Goal: Information Seeking & Learning: Learn about a topic

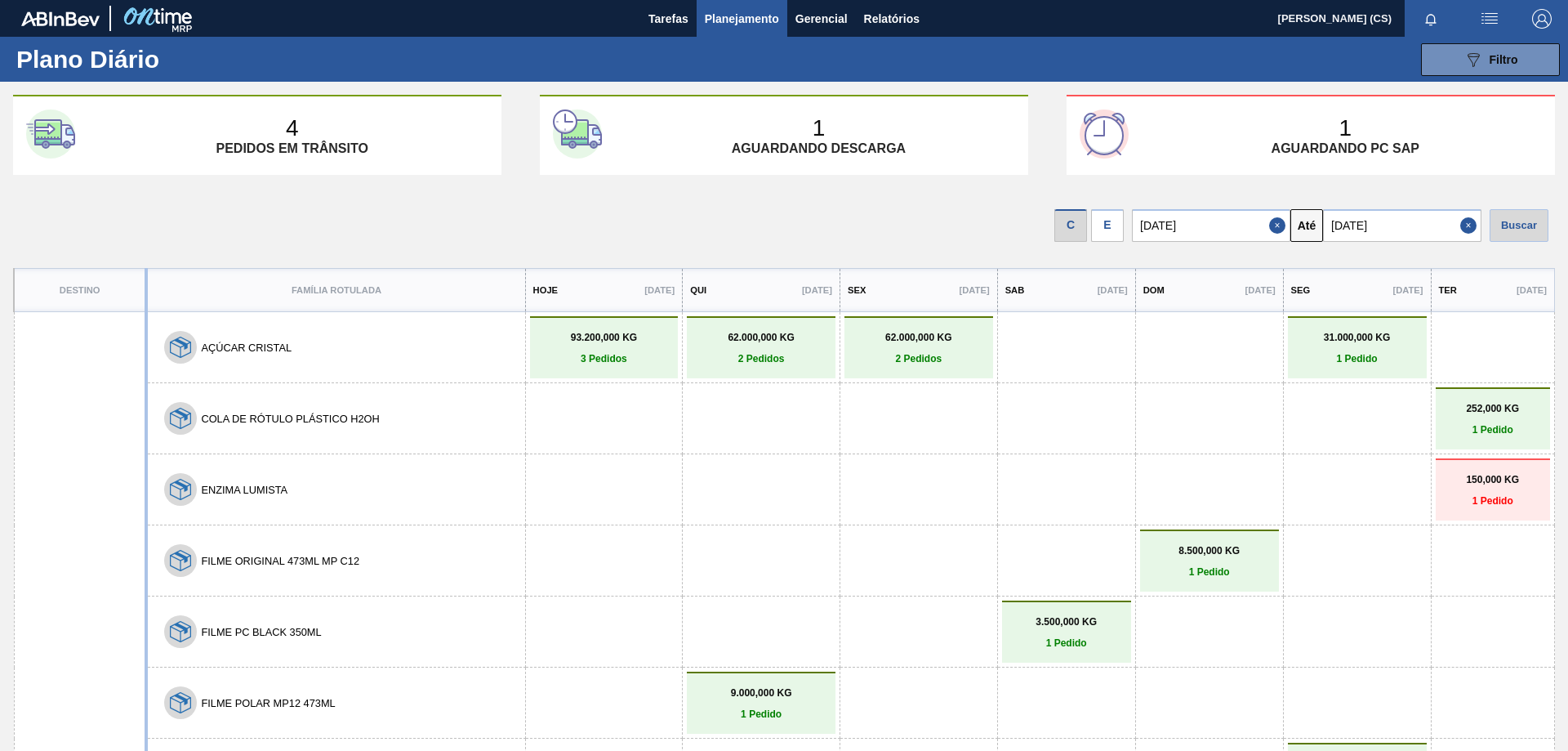
click at [1113, 227] on div "E" at bounding box center [1107, 226] width 33 height 33
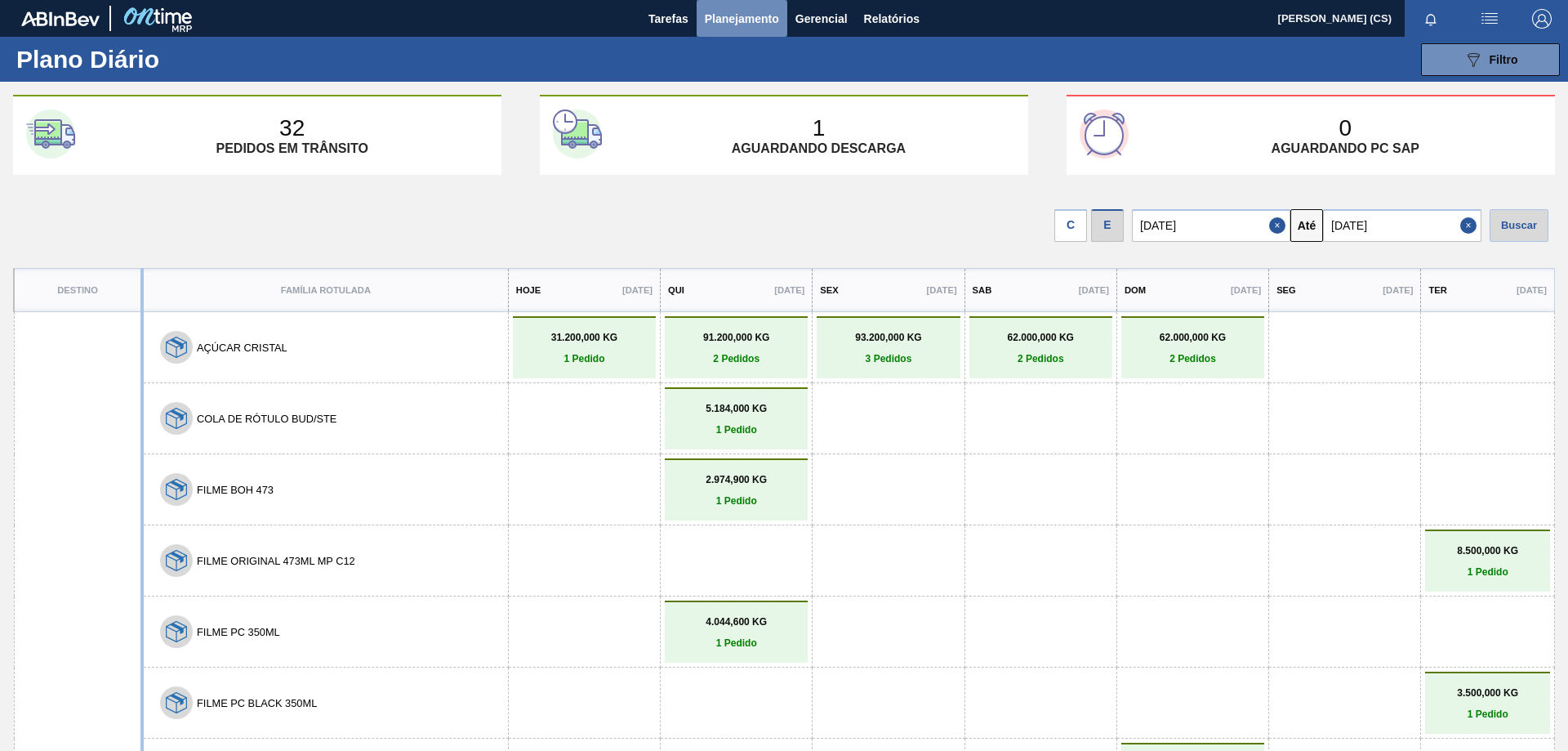
click at [747, 7] on button "Planejamento" at bounding box center [741, 18] width 91 height 37
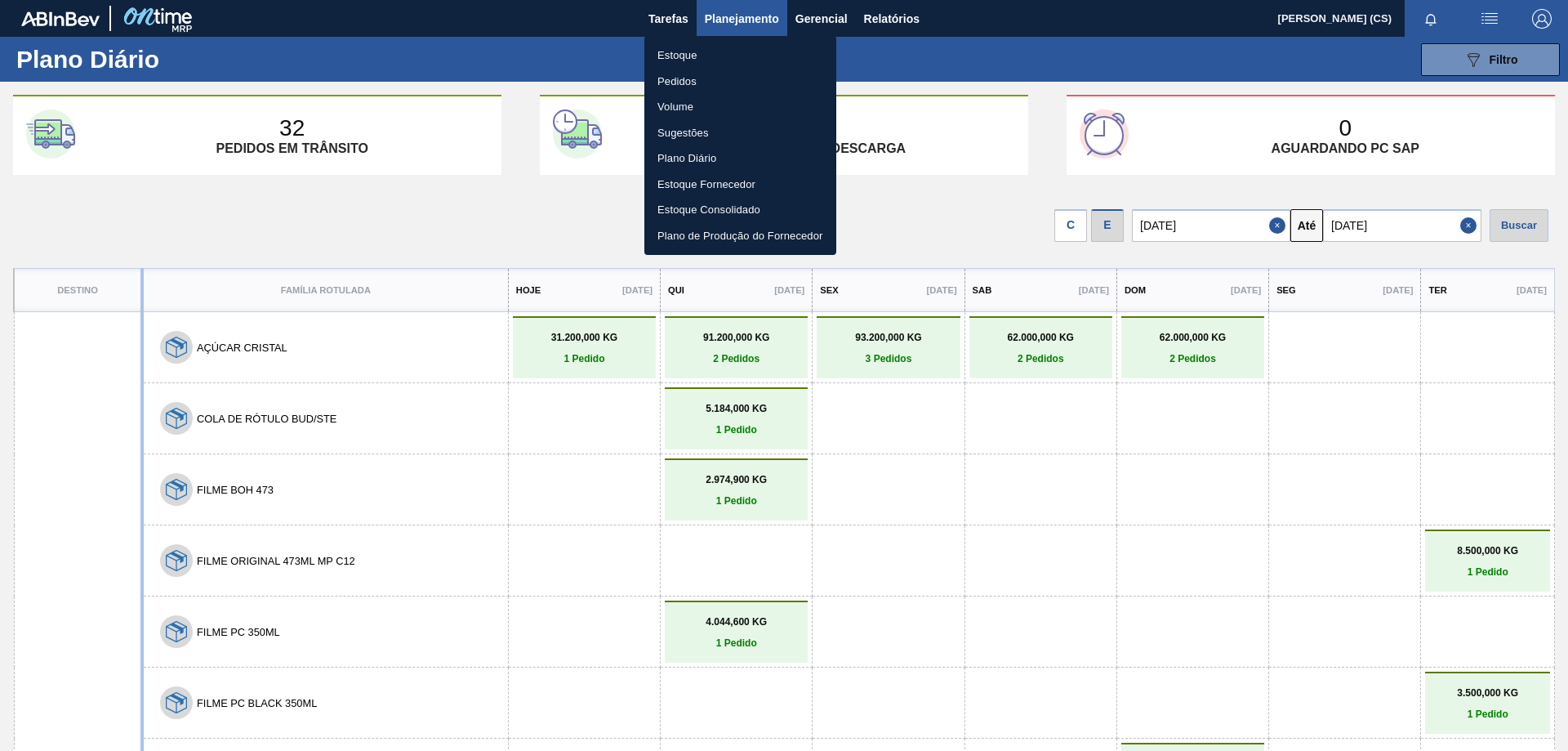
click at [691, 45] on li "Estoque" at bounding box center [740, 55] width 192 height 26
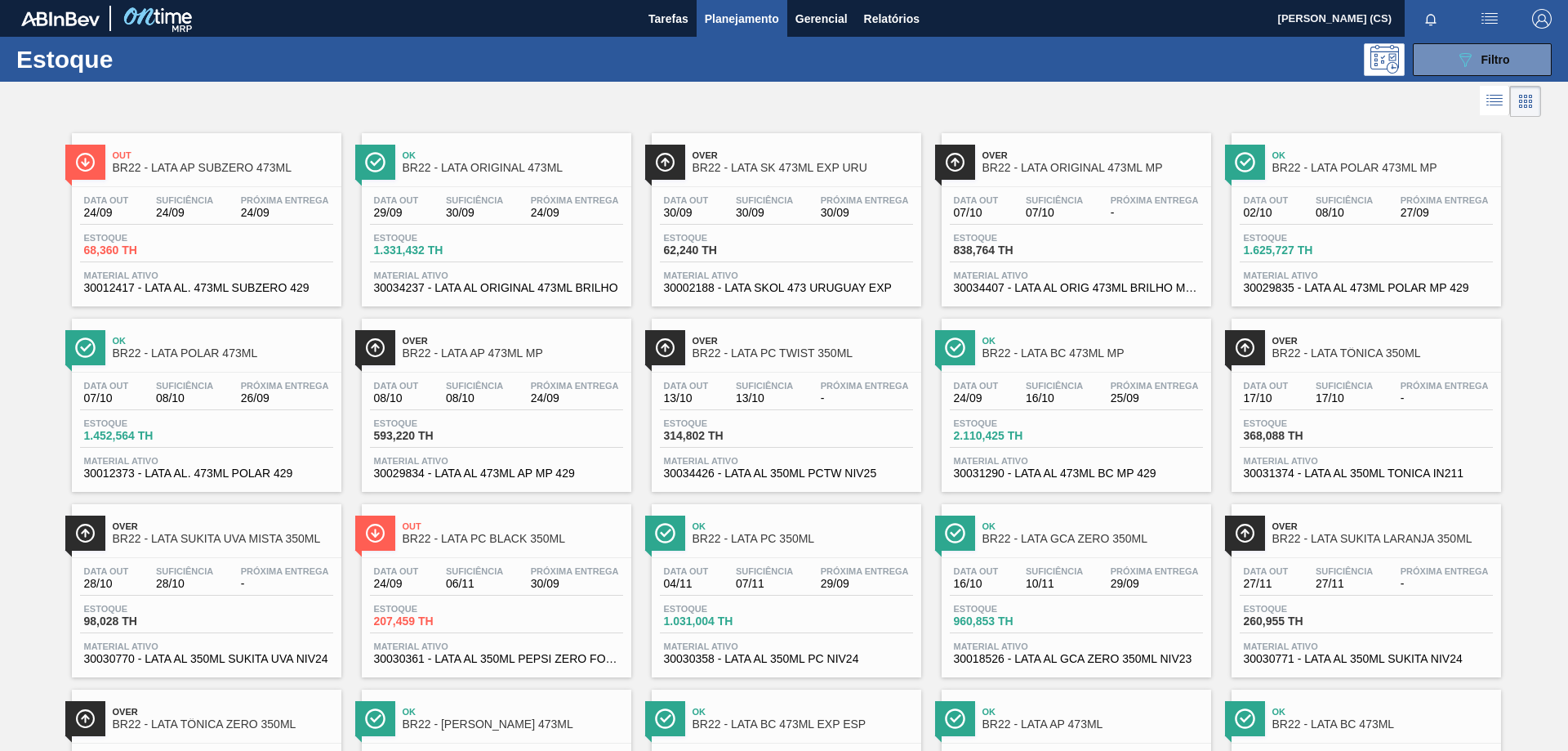
drag, startPoint x: 1074, startPoint y: 538, endPoint x: 1531, endPoint y: 522, distance: 457.3
click at [1531, 522] on div "Out BR22 - LATA AP SUBZERO 473ML Data out 24/09 Suficiência 24/09 Próxima Entre…" at bounding box center [784, 677] width 1568 height 1112
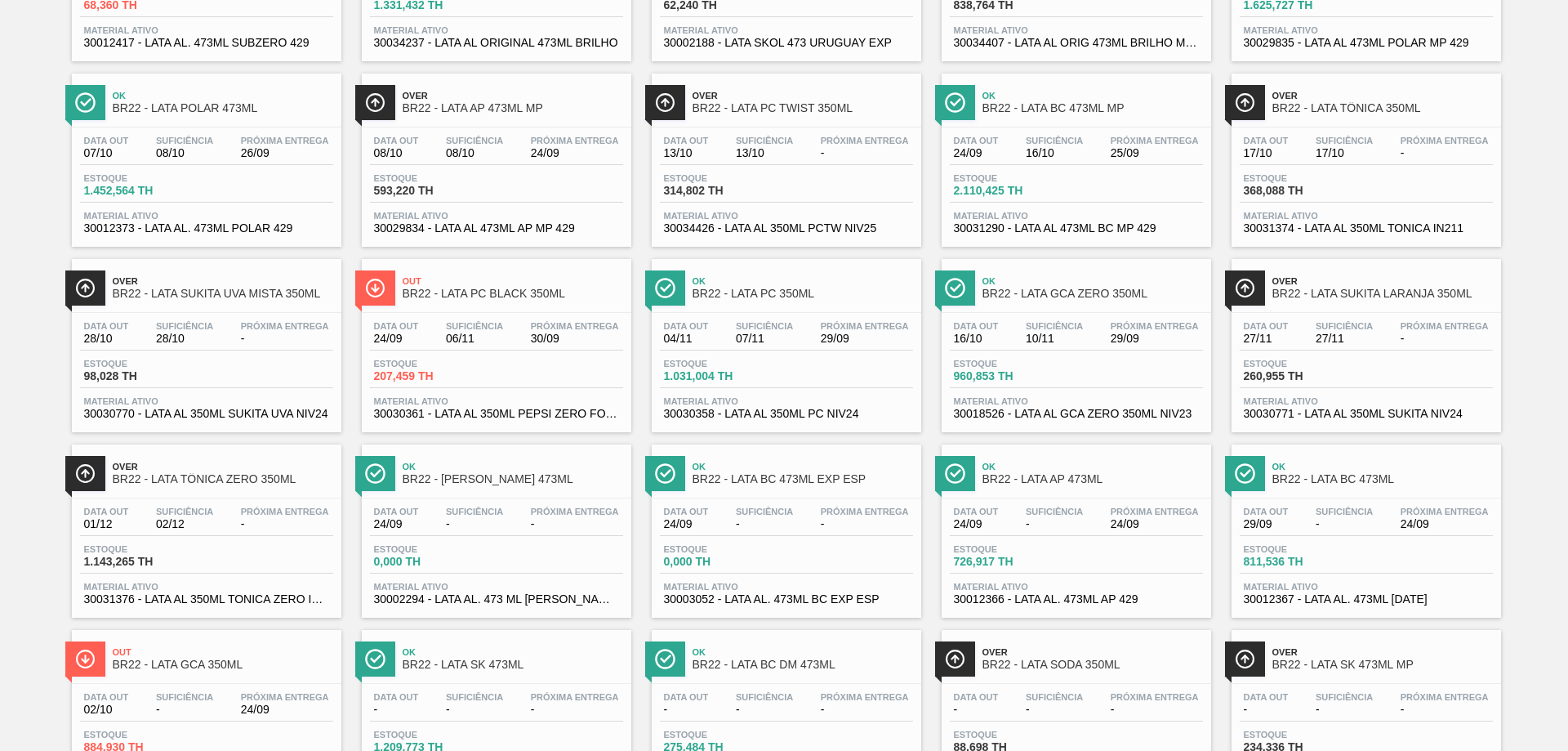
scroll to position [523, 0]
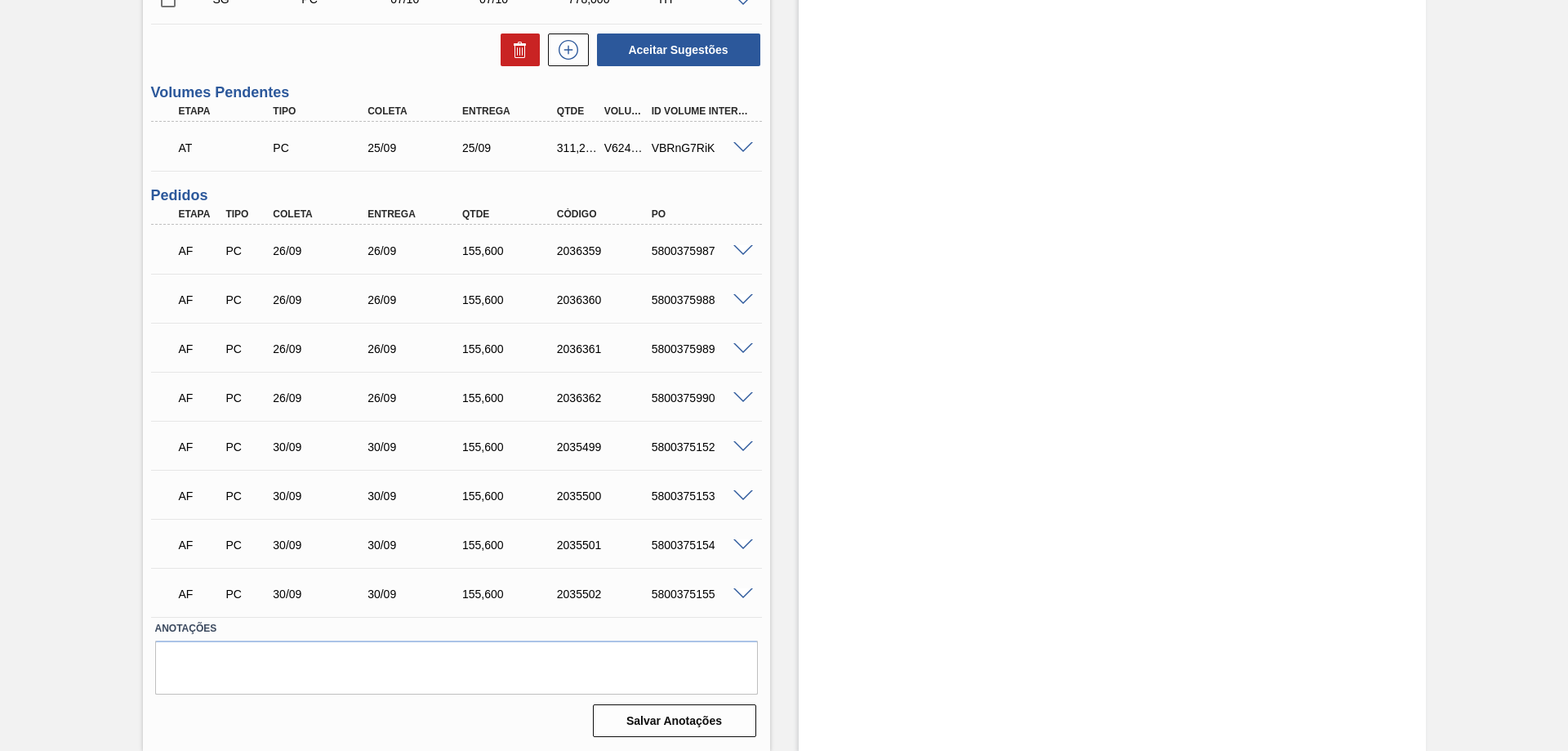
scroll to position [384, 0]
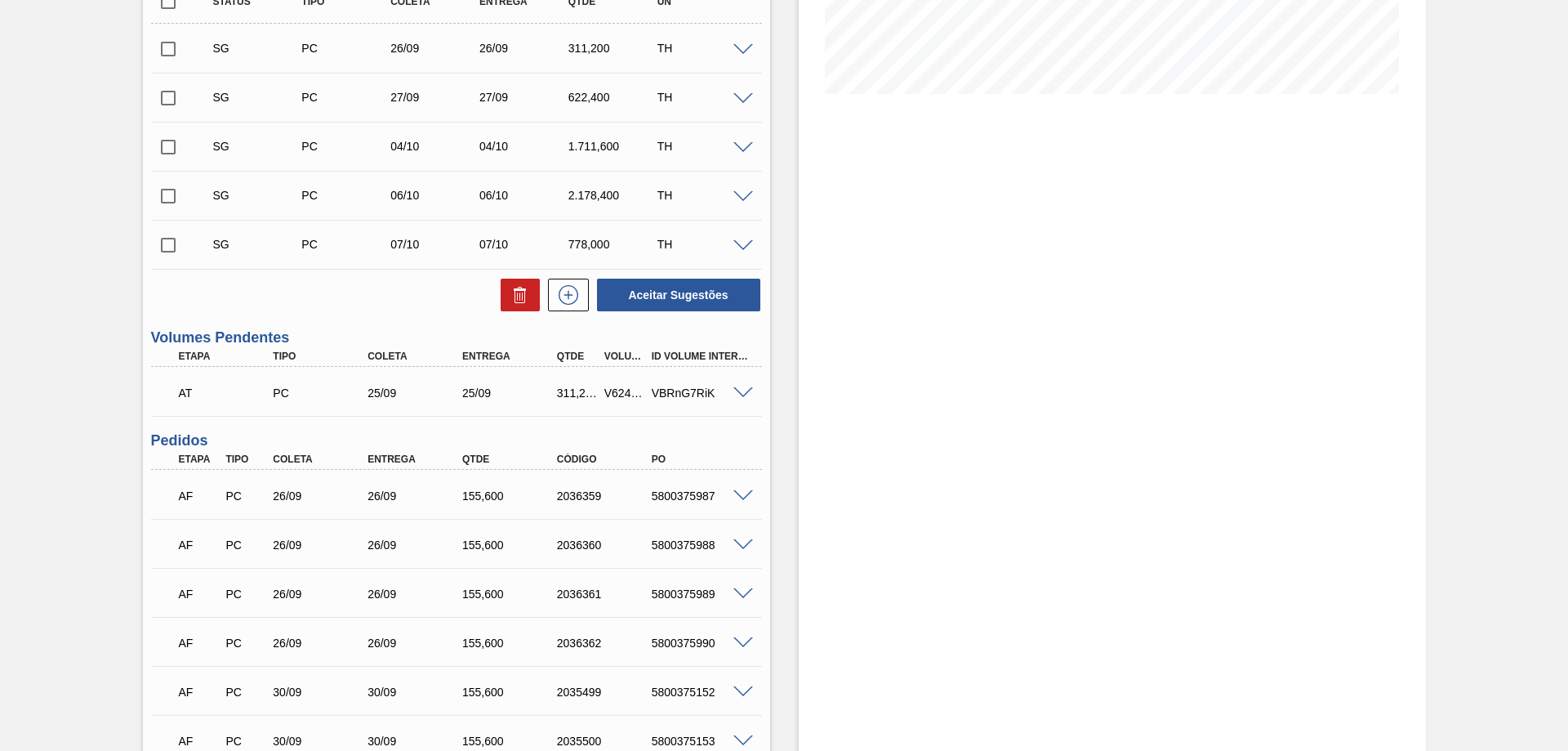
click at [746, 394] on span at bounding box center [742, 393] width 19 height 12
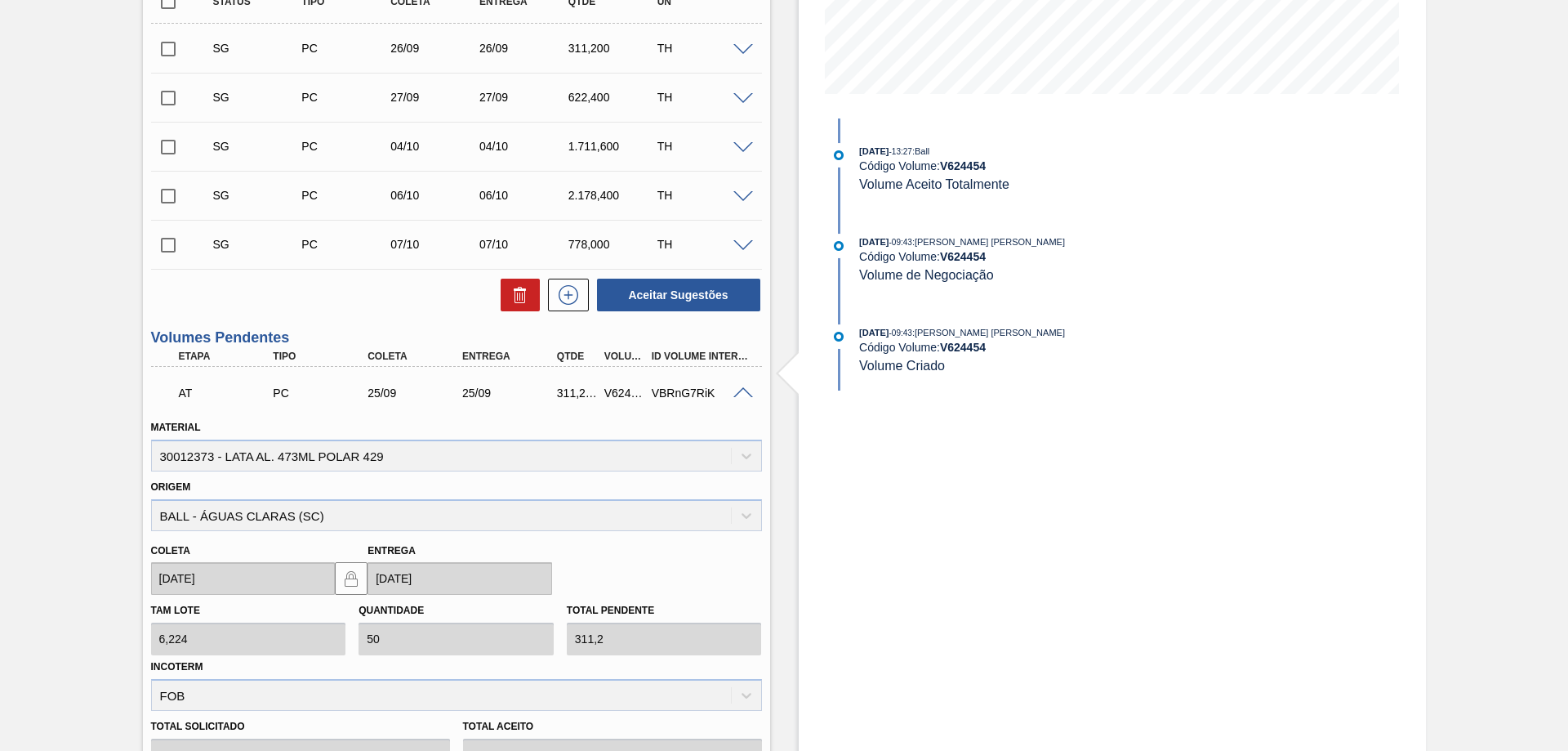
click at [744, 391] on span at bounding box center [742, 393] width 19 height 12
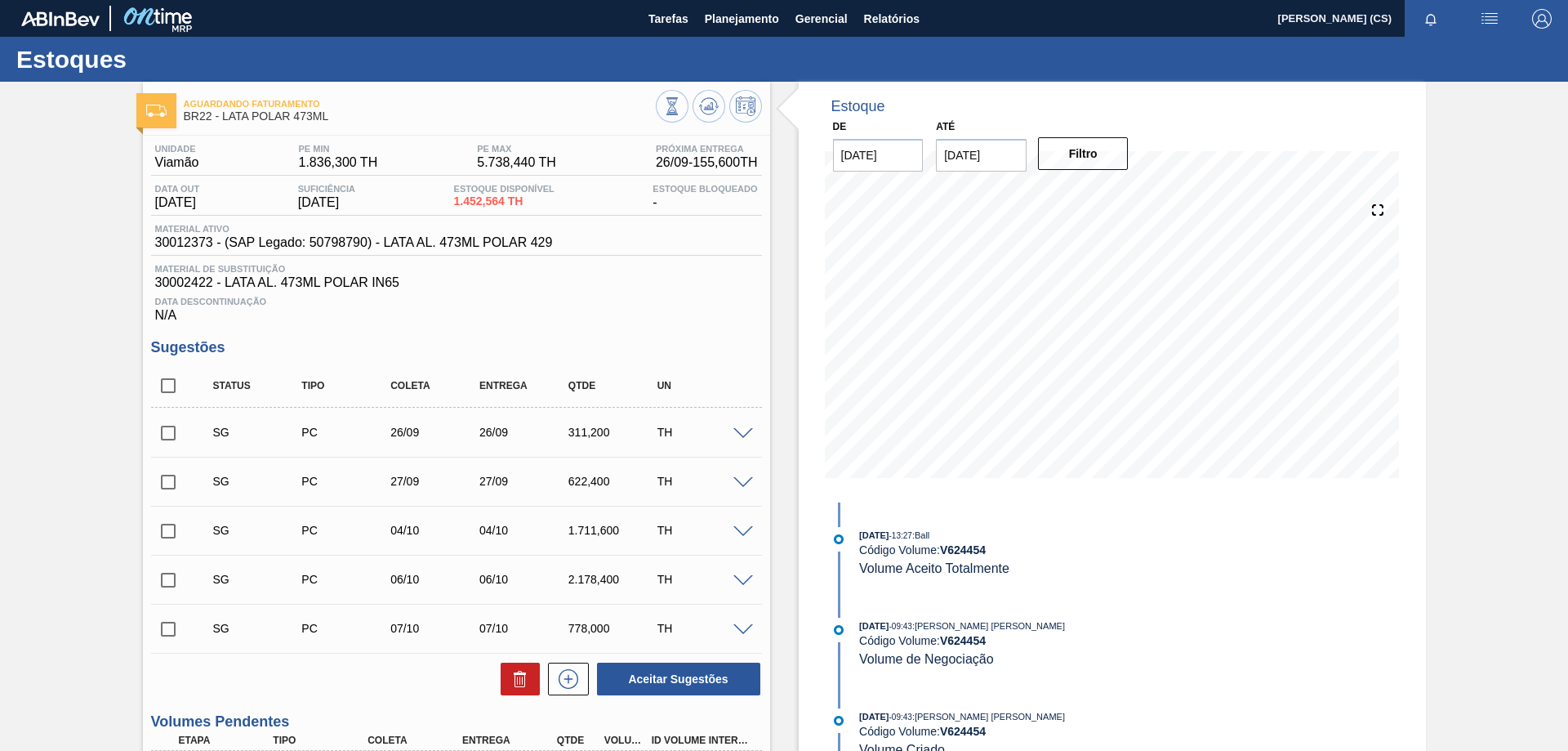
scroll to position [82, 0]
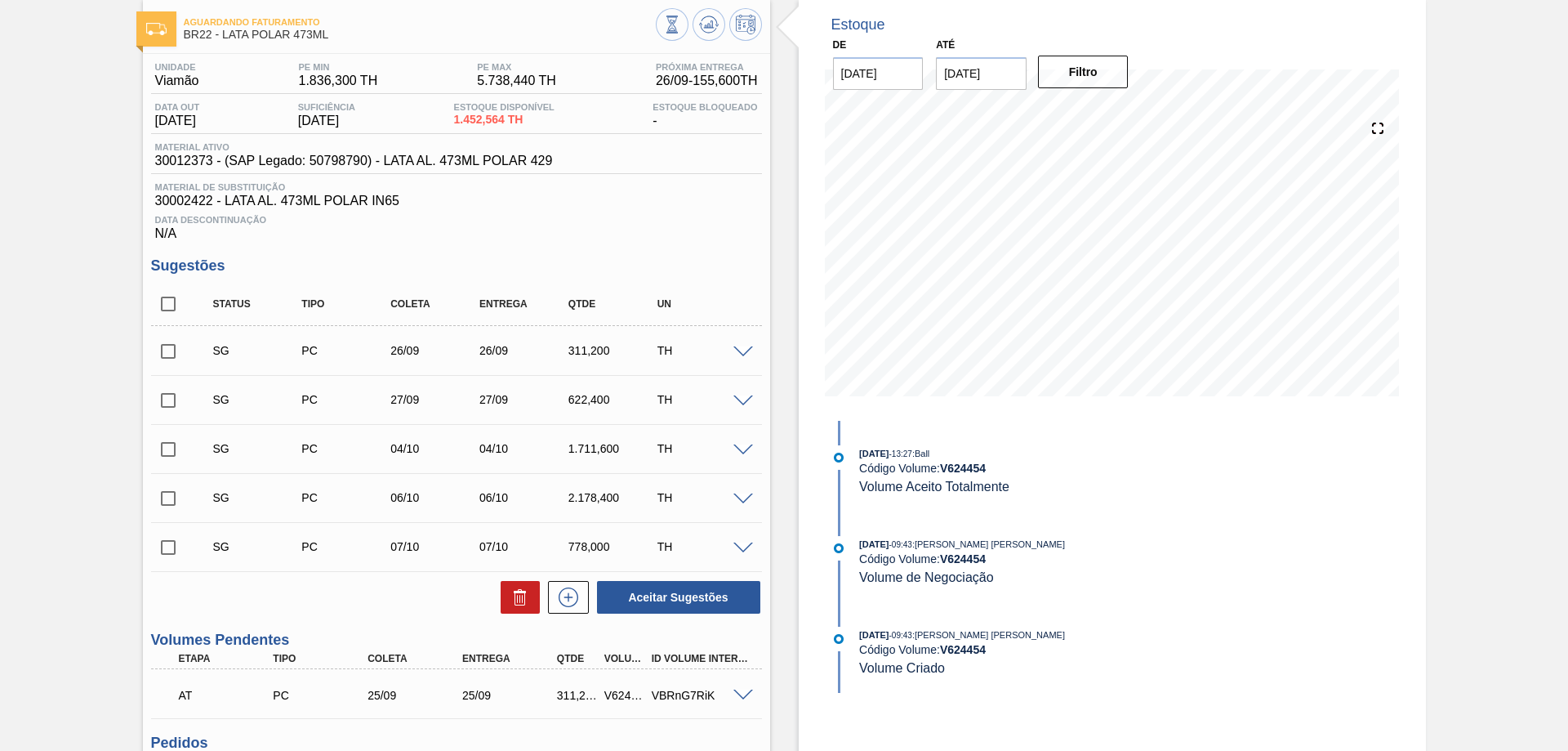
click at [744, 451] on span at bounding box center [742, 450] width 19 height 12
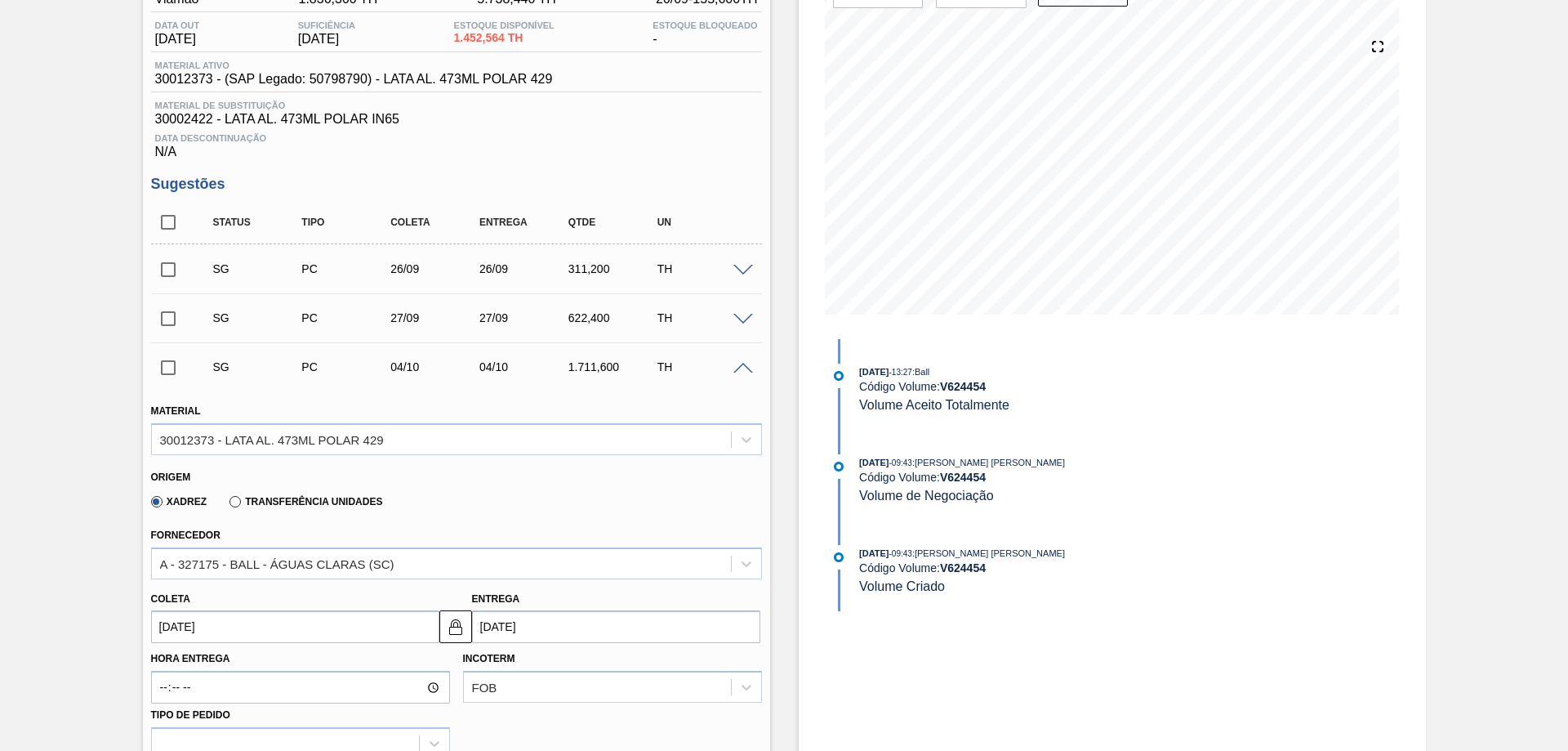
scroll to position [245, 0]
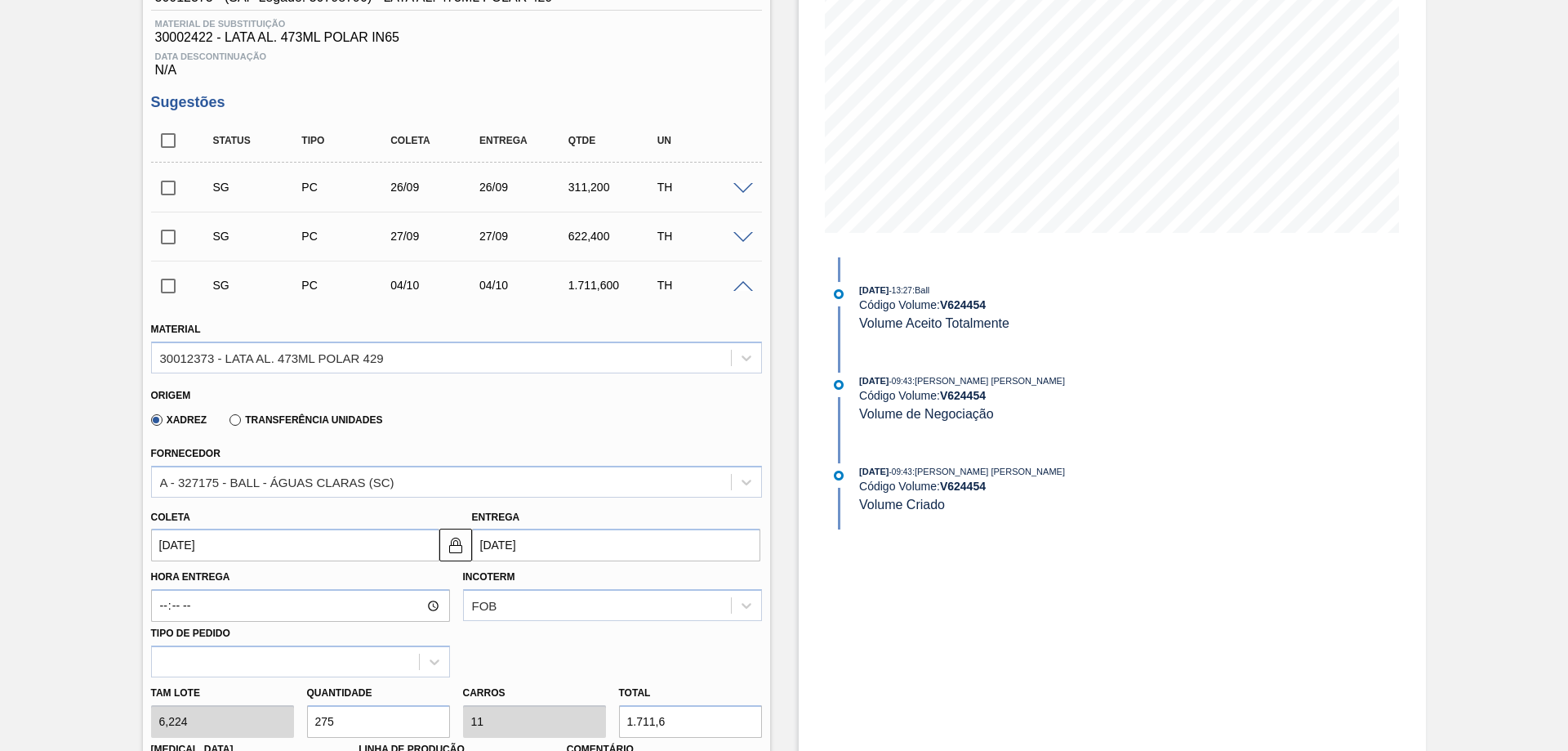
click at [736, 289] on span at bounding box center [742, 286] width 19 height 12
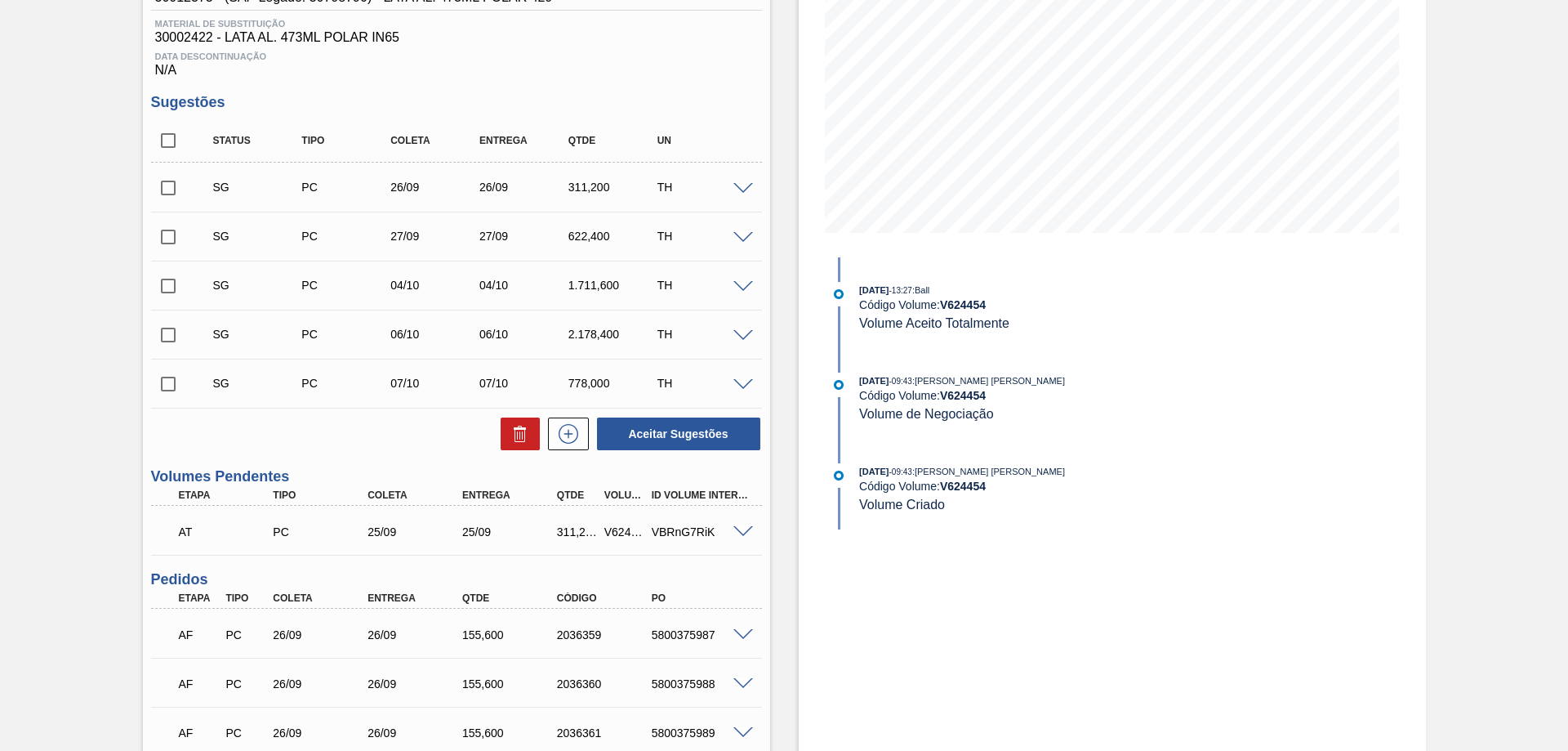
click at [743, 387] on span at bounding box center [742, 385] width 19 height 12
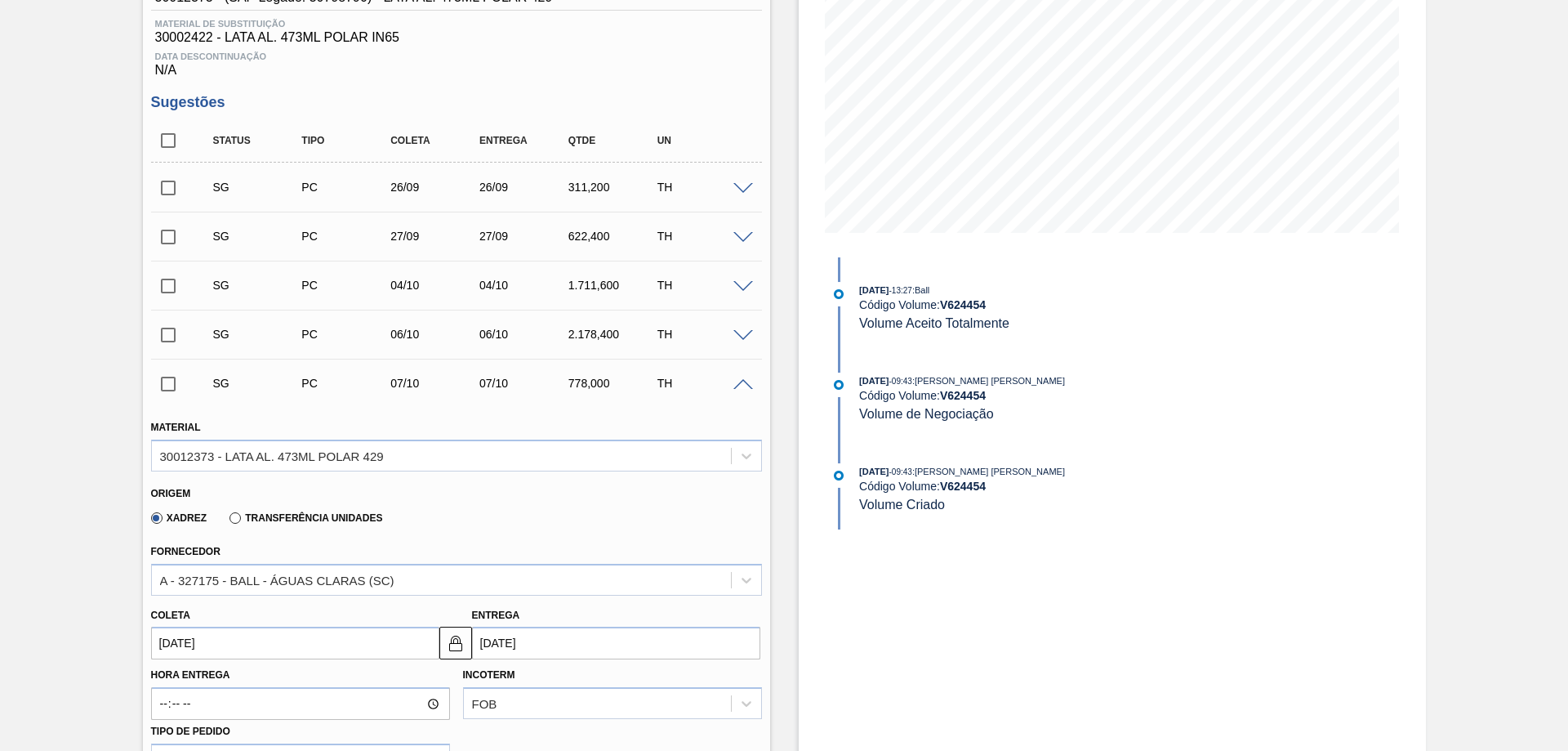
click at [739, 389] on span at bounding box center [742, 385] width 19 height 12
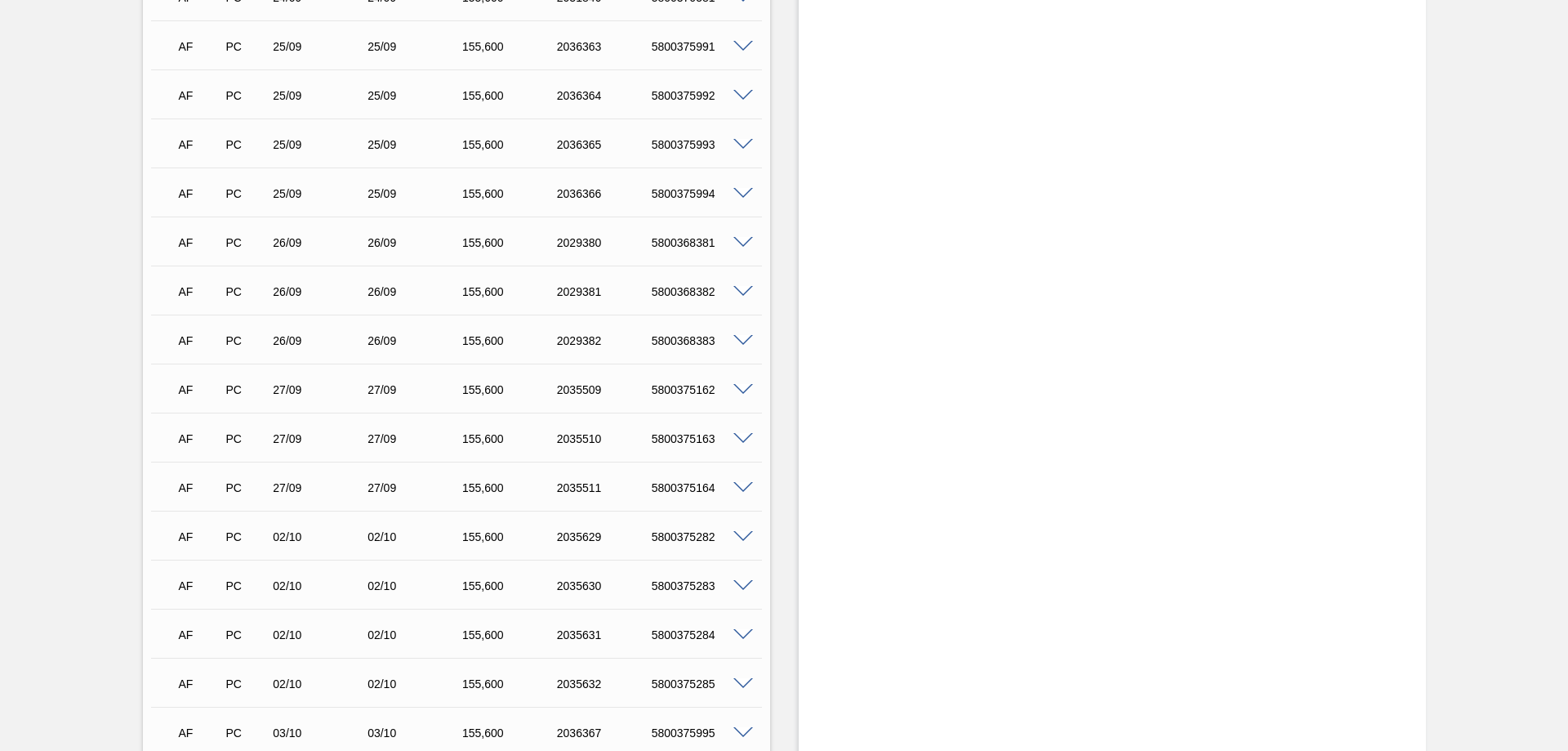
scroll to position [1307, 0]
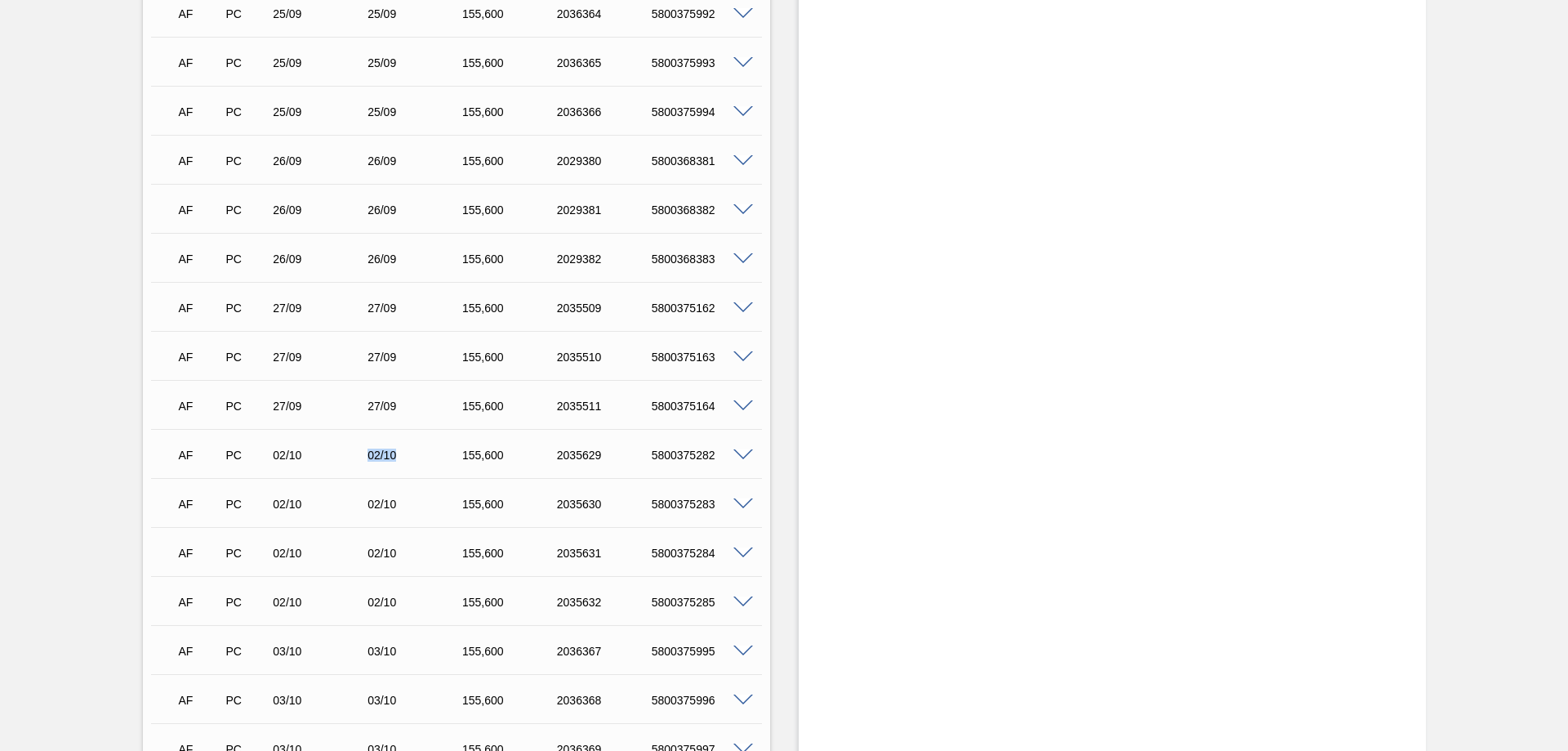
drag, startPoint x: 366, startPoint y: 456, endPoint x: 436, endPoint y: 486, distance: 76.2
click at [396, 456] on div "02/10" at bounding box center [417, 455] width 106 height 13
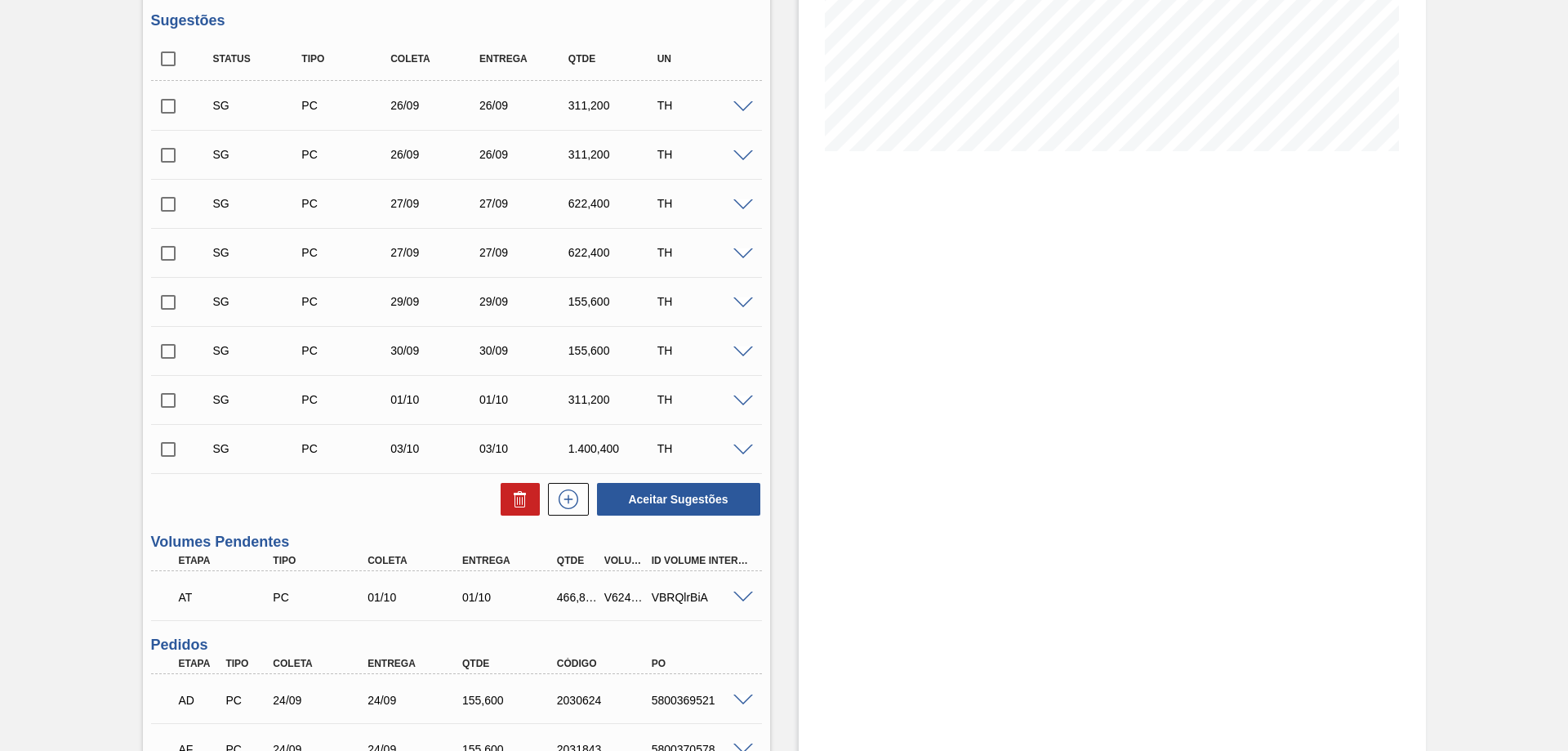
scroll to position [409, 0]
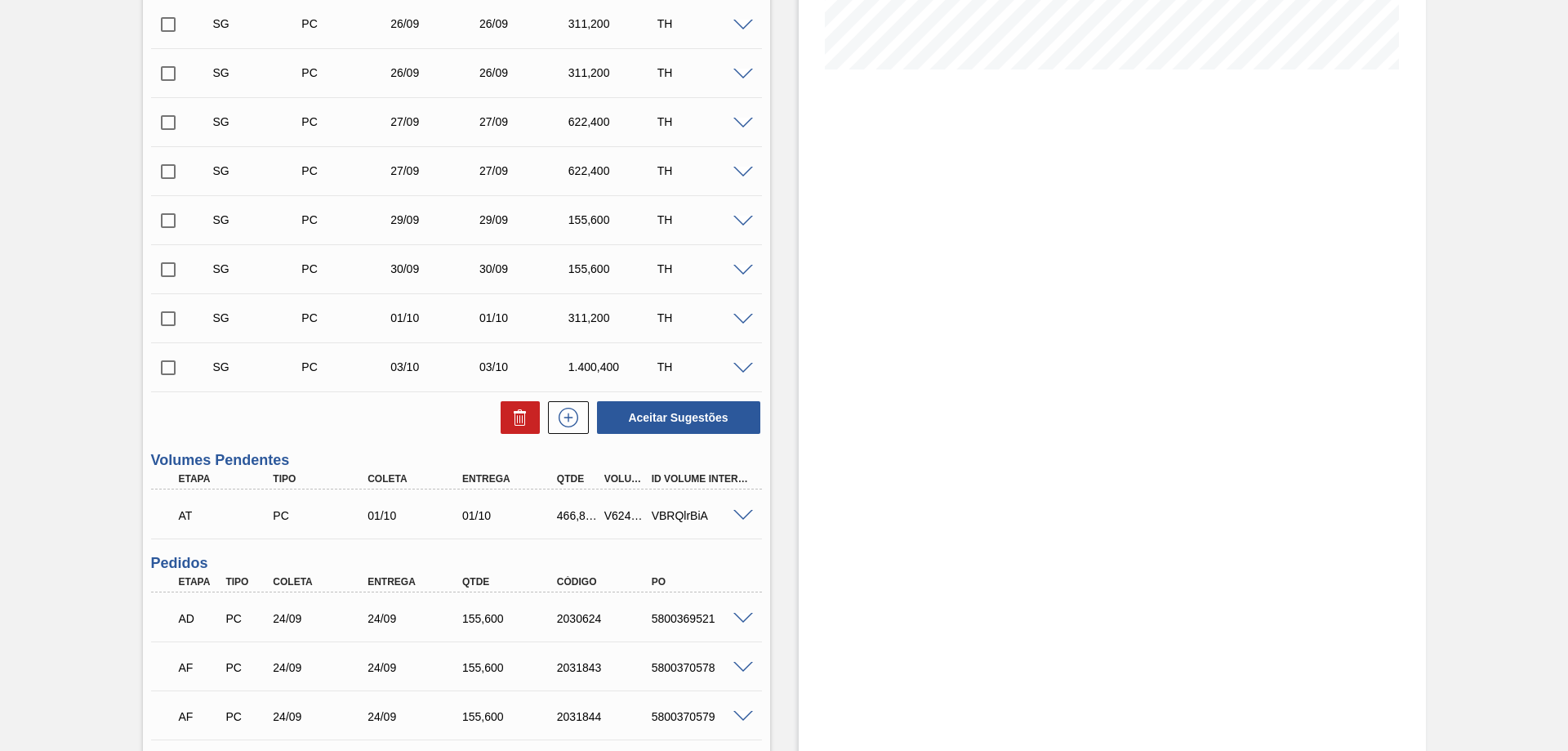
click at [739, 516] on span at bounding box center [742, 515] width 19 height 12
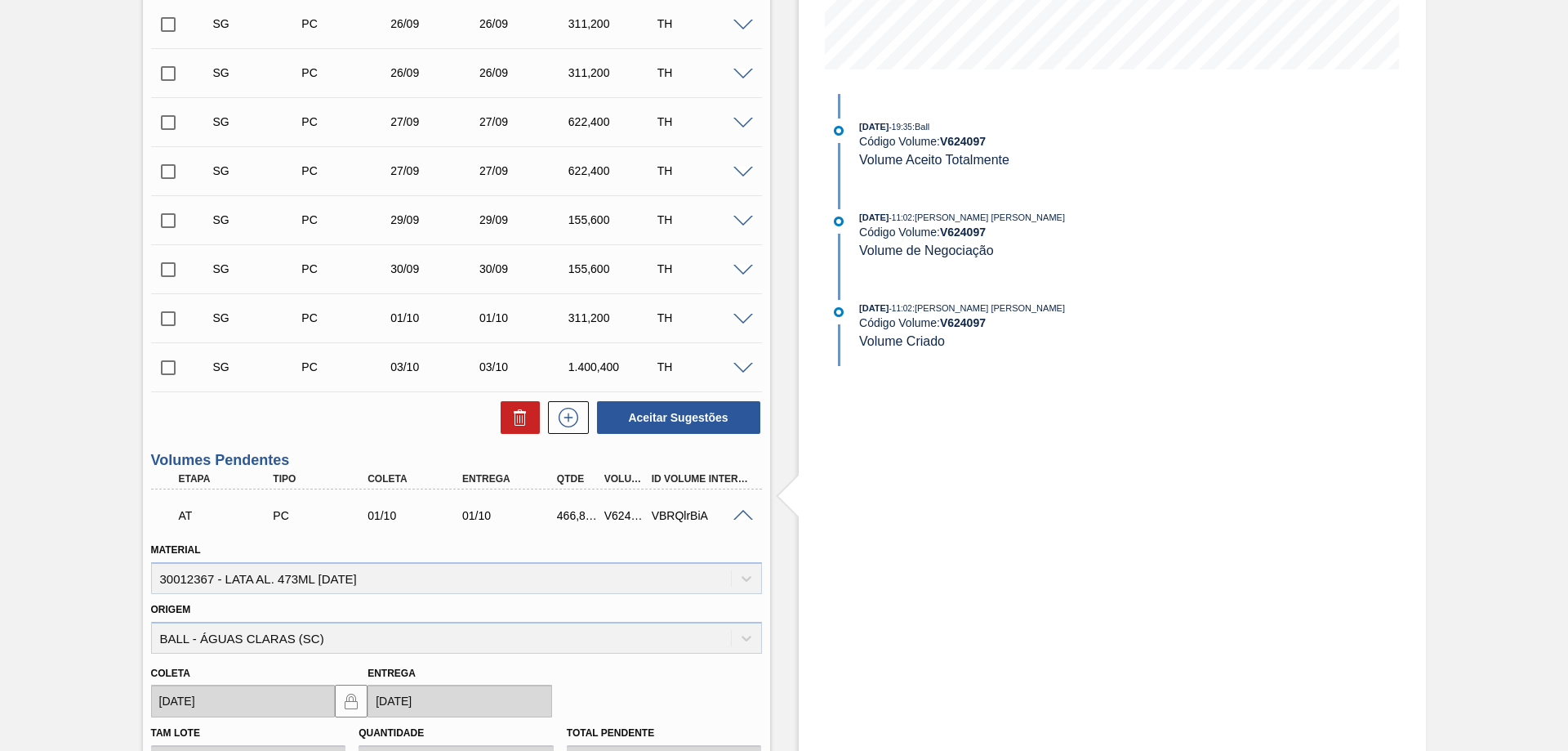
scroll to position [572, 0]
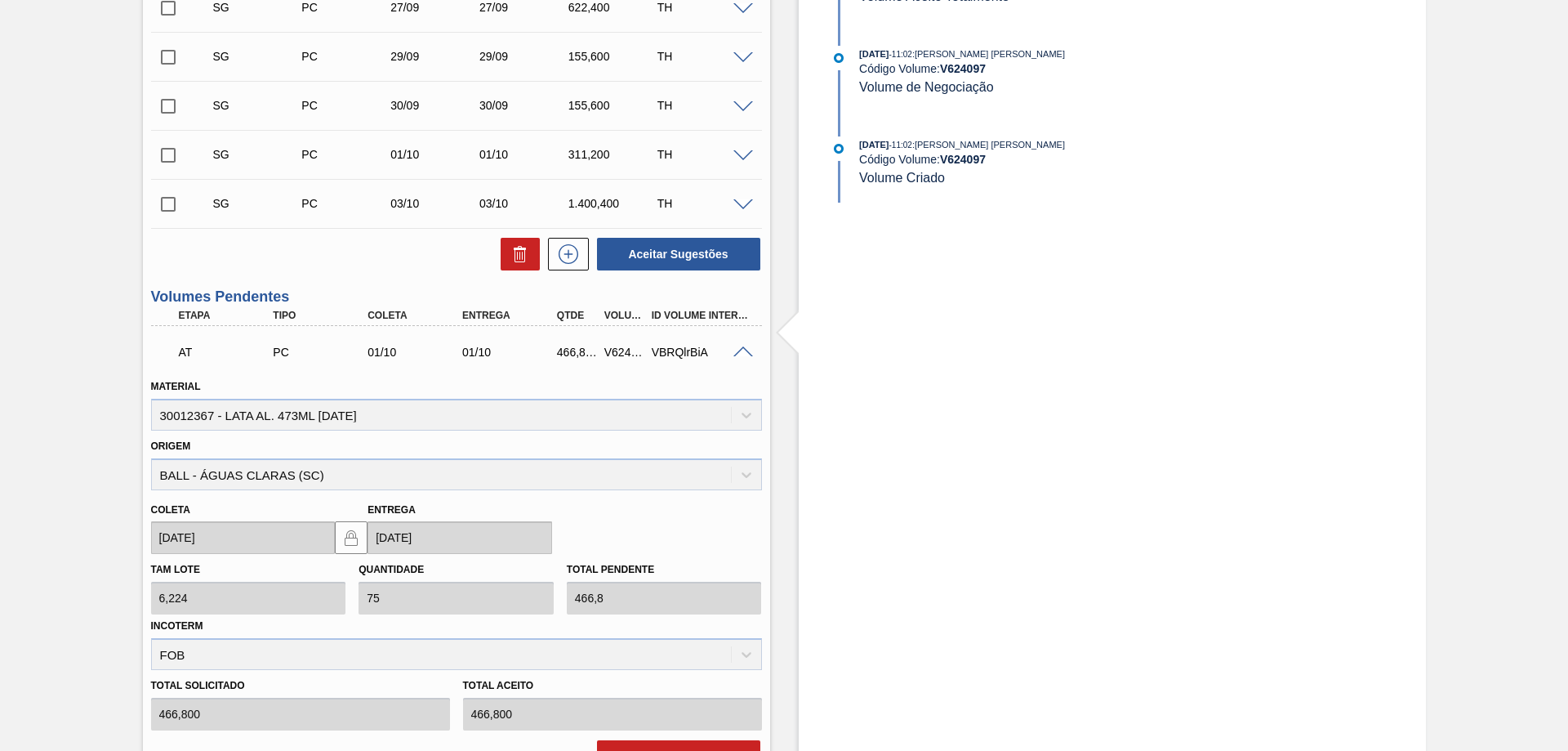
click at [735, 353] on span at bounding box center [742, 352] width 19 height 12
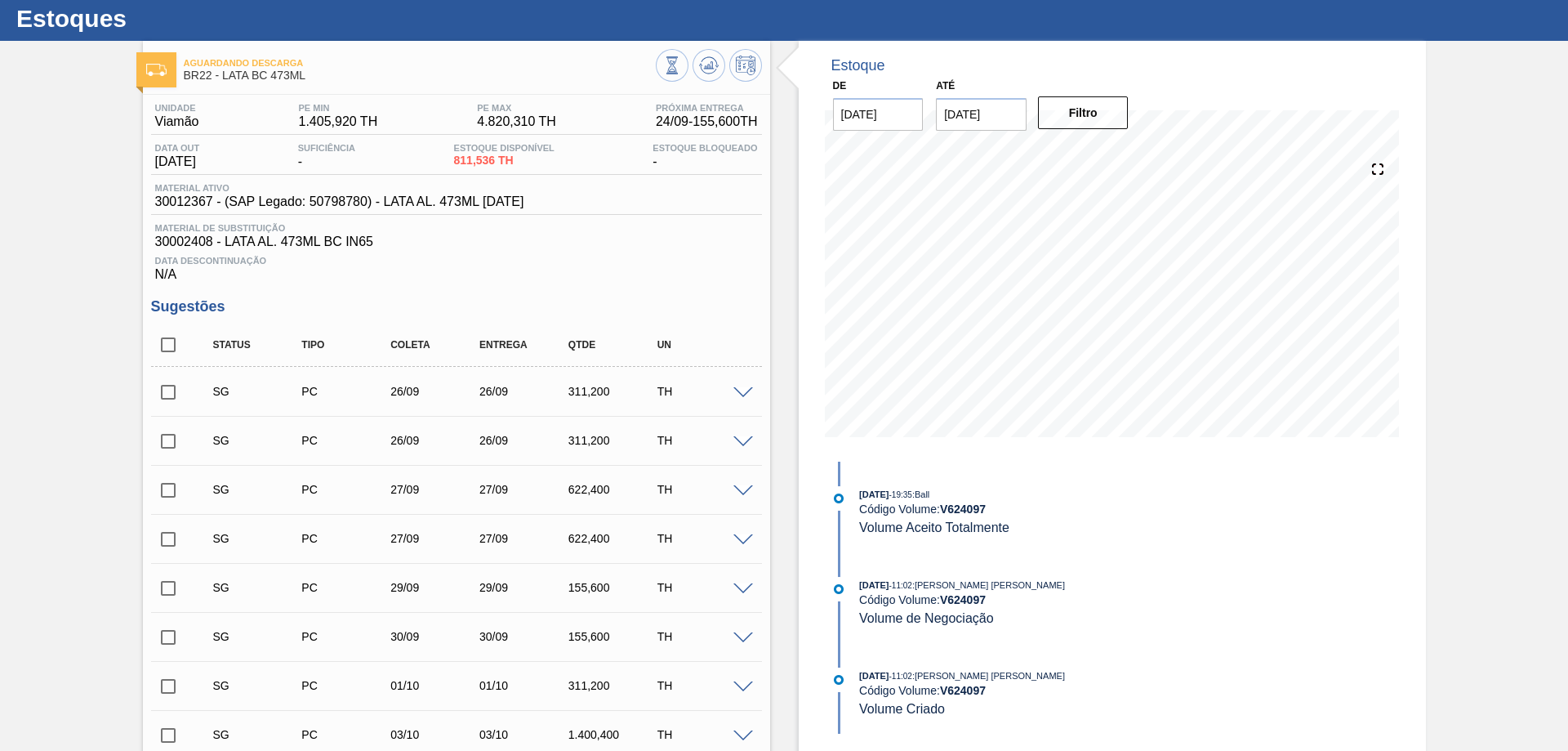
scroll to position [204, 0]
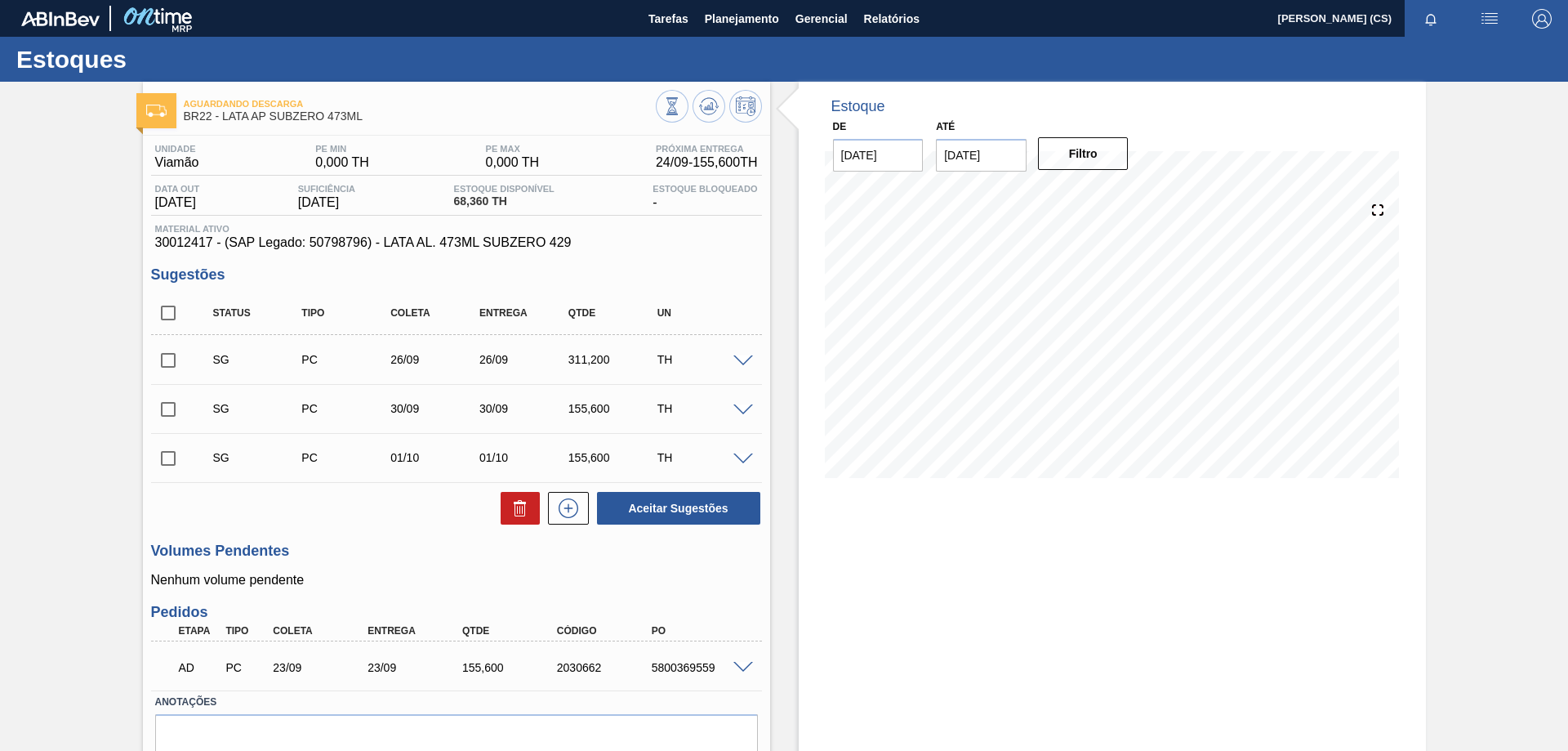
scroll to position [73, 0]
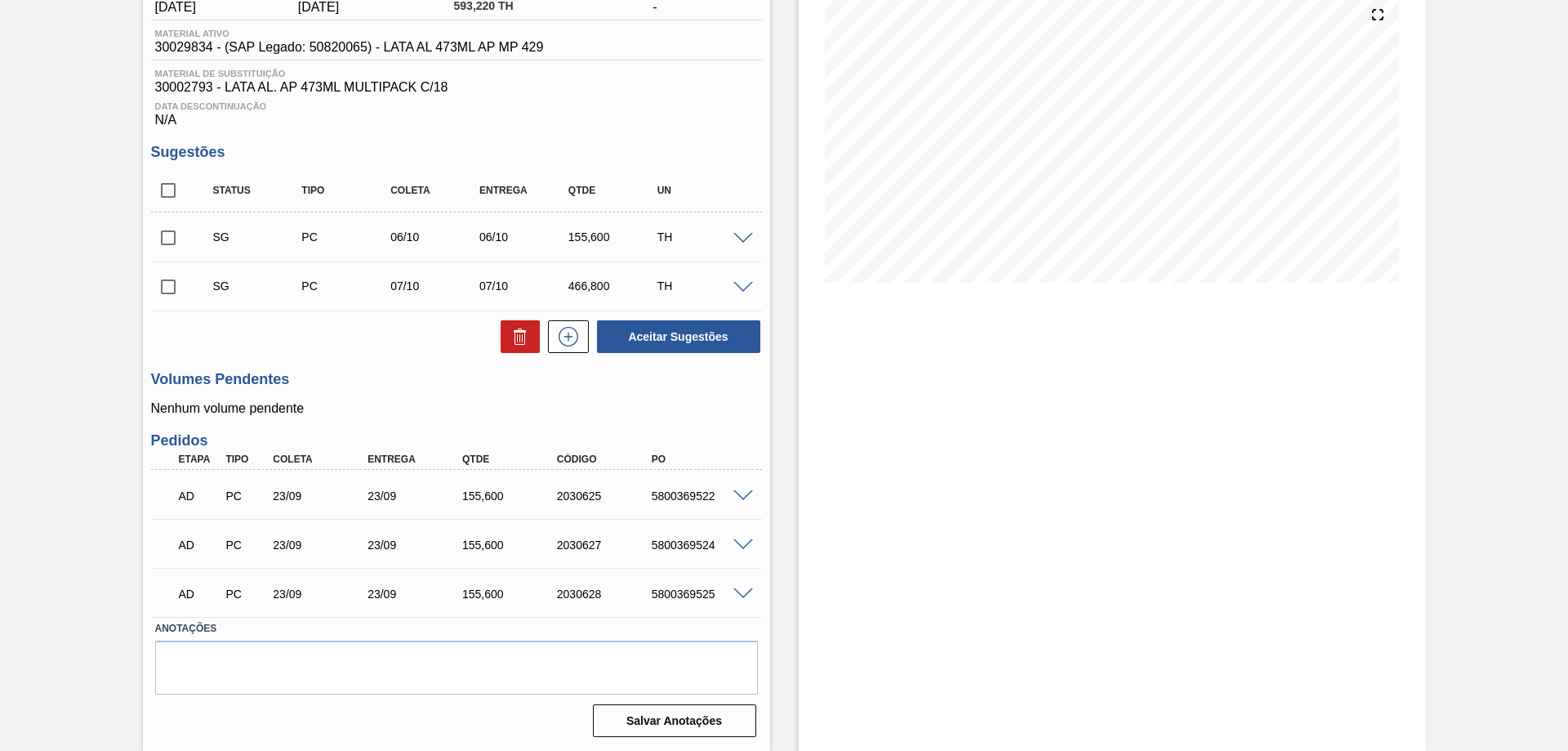
scroll to position [32, 0]
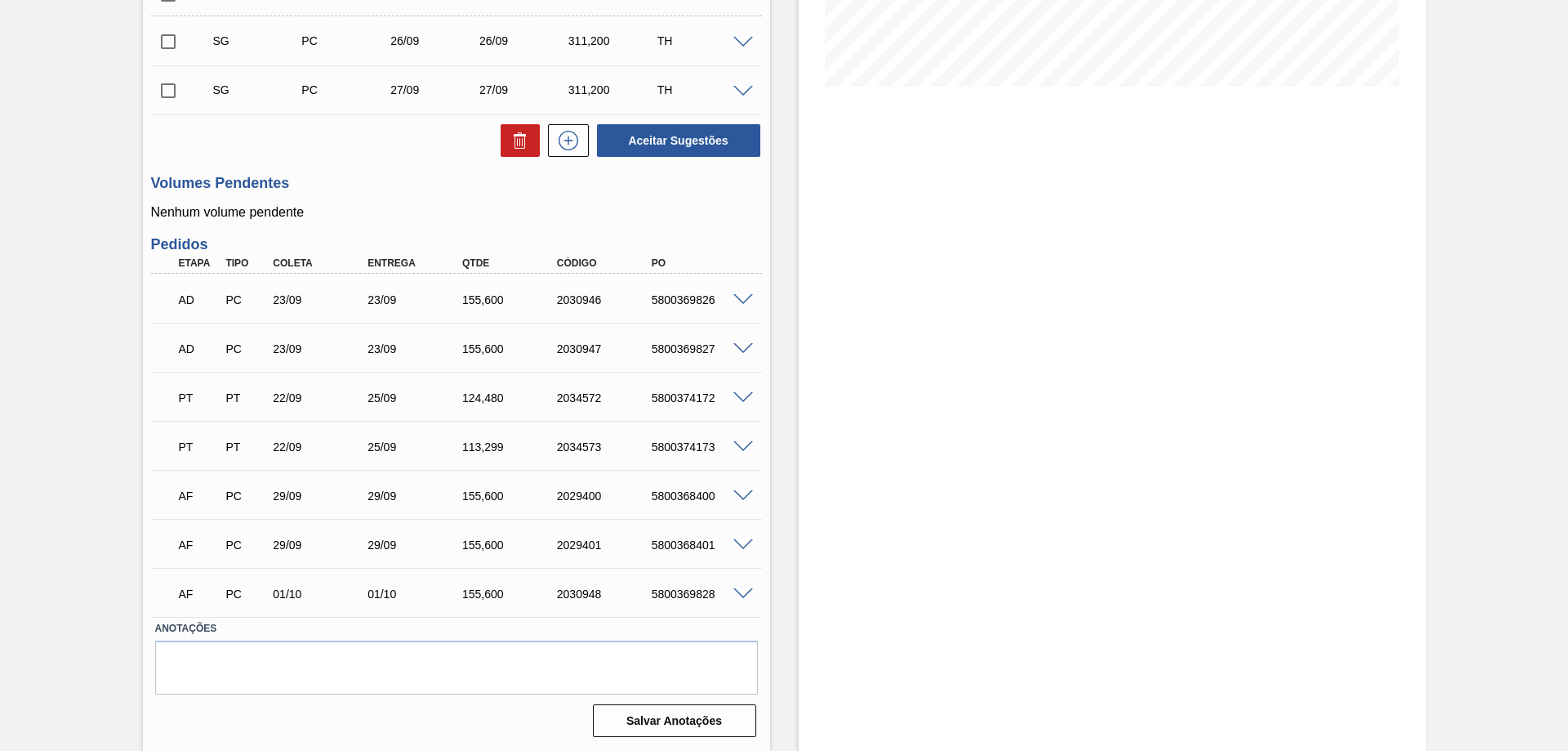
scroll to position [146, 0]
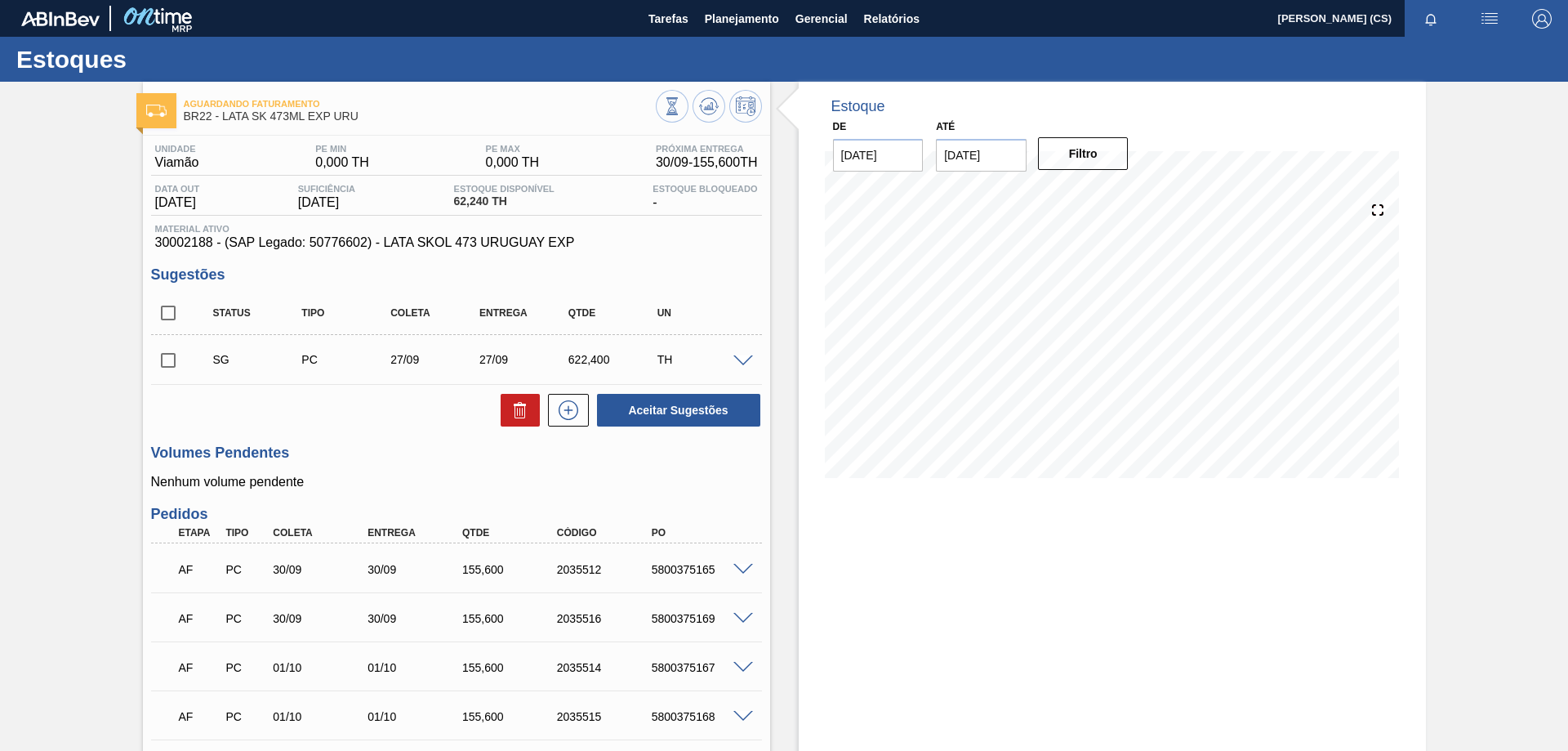
scroll to position [163, 0]
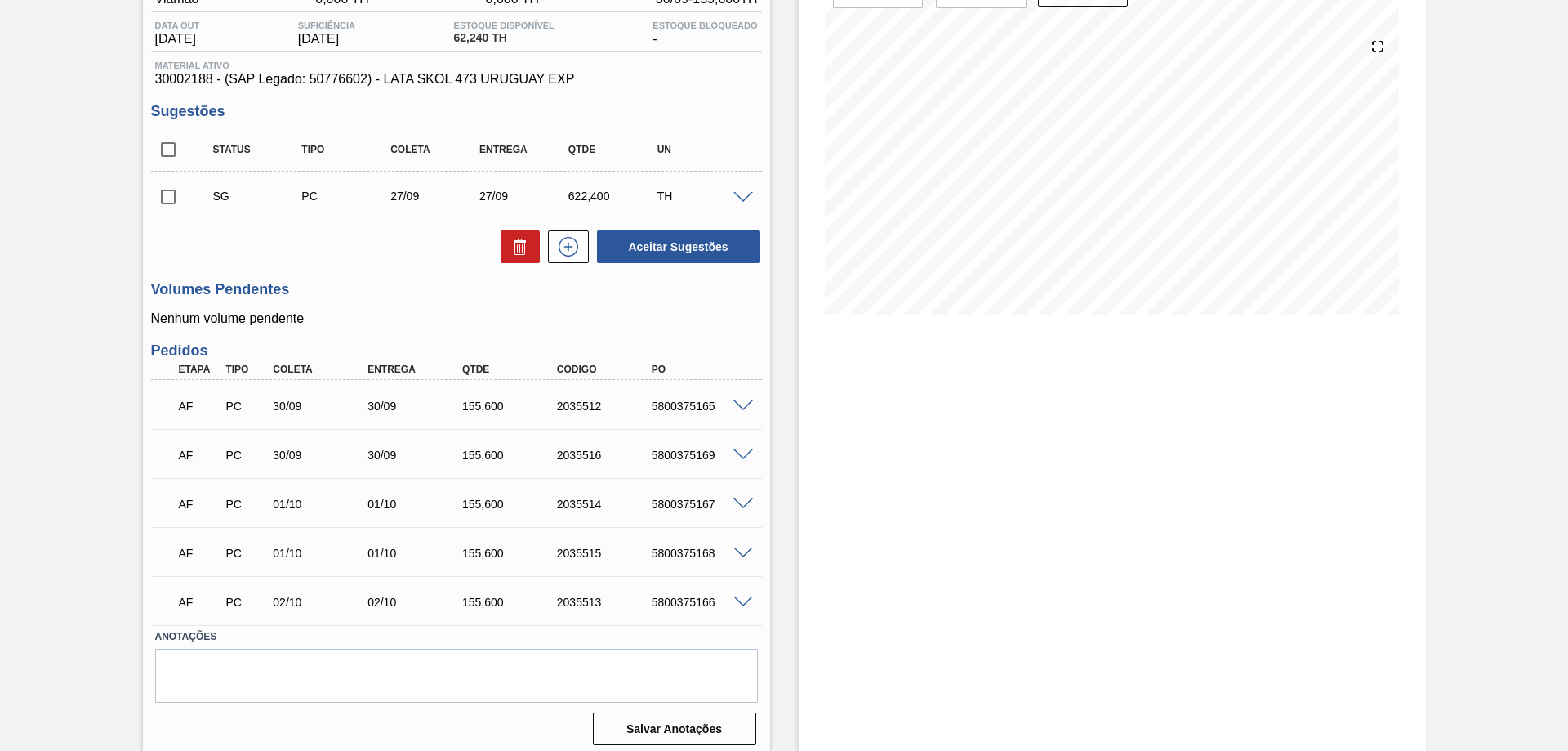
click at [740, 192] on span at bounding box center [742, 197] width 19 height 12
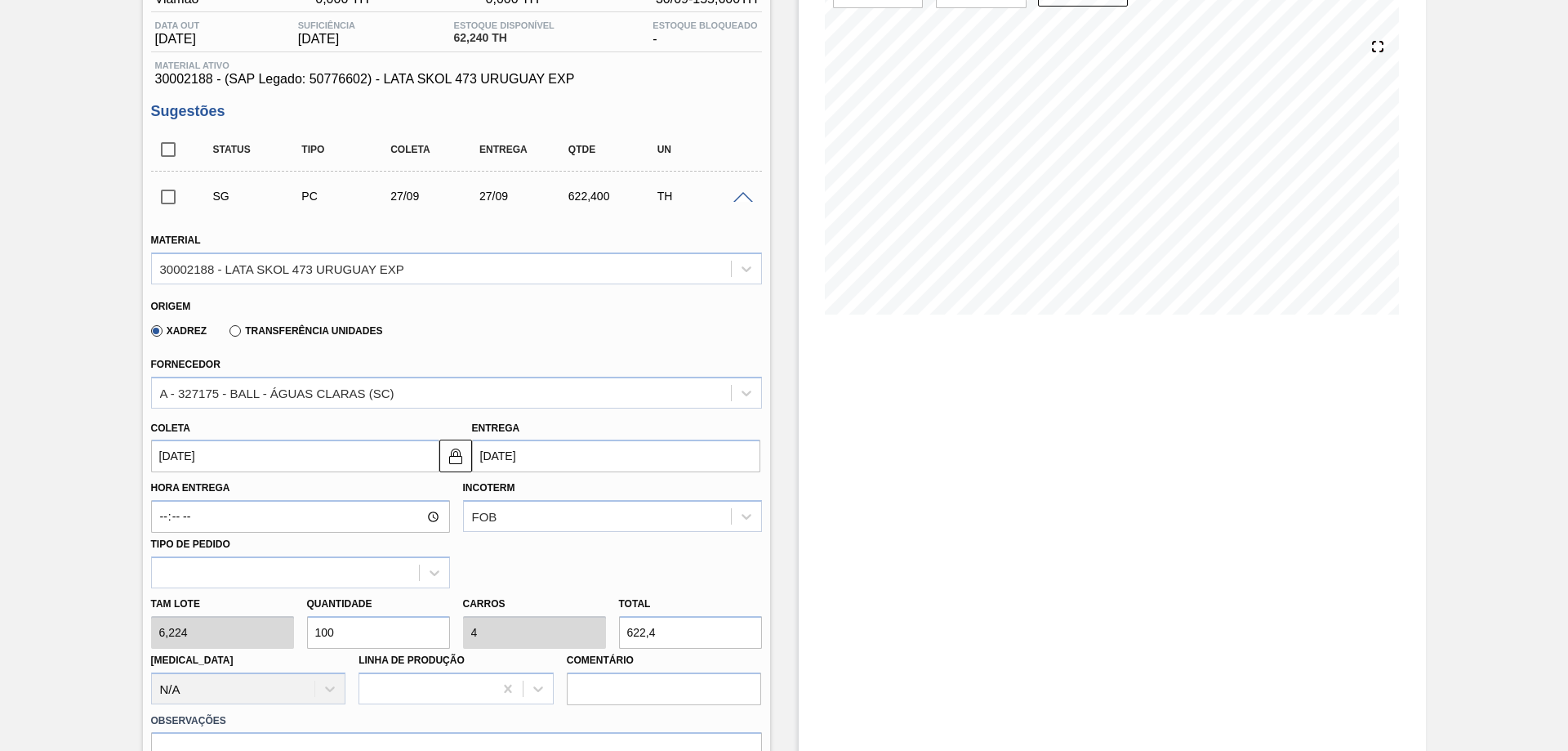
click at [746, 196] on span at bounding box center [742, 197] width 19 height 12
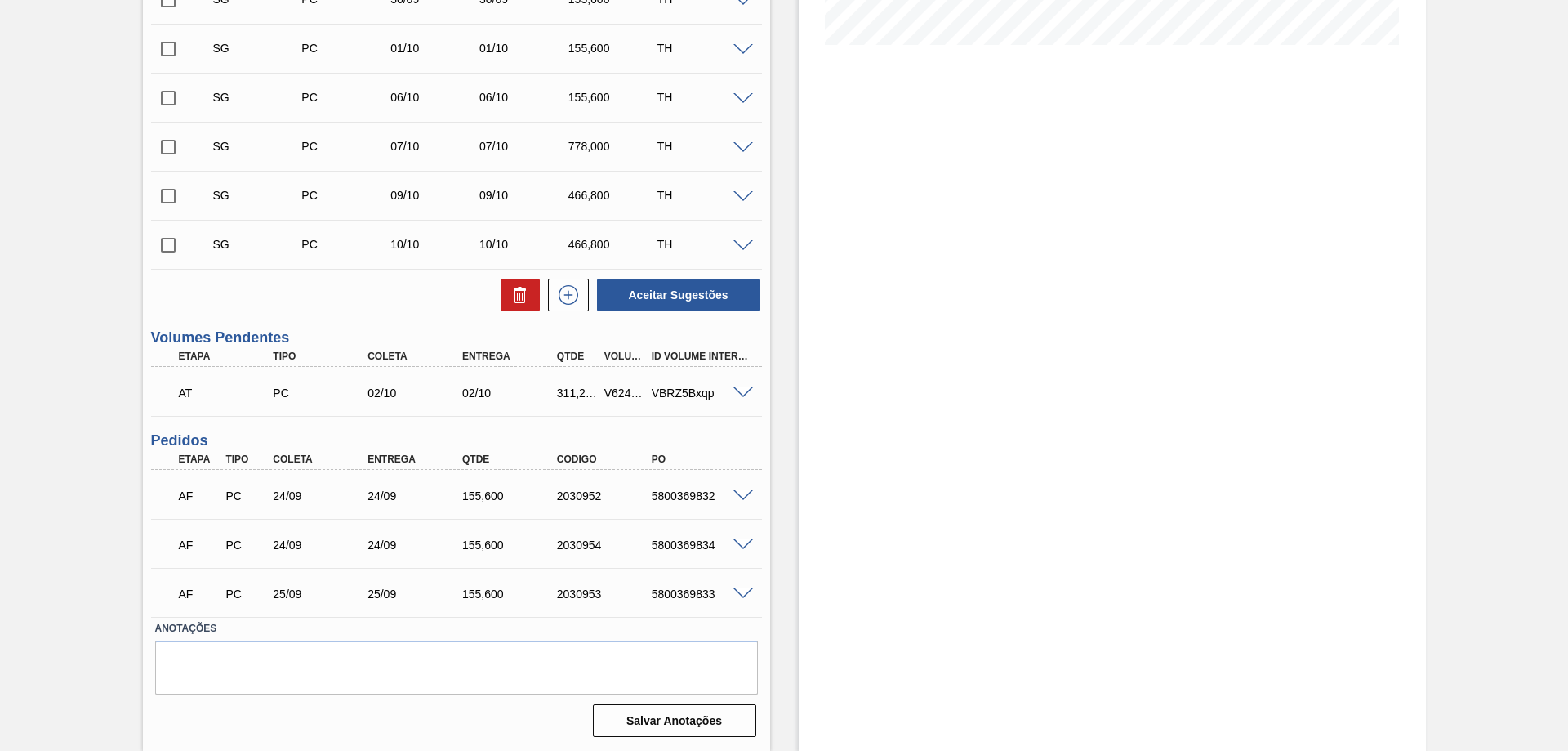
scroll to position [106, 0]
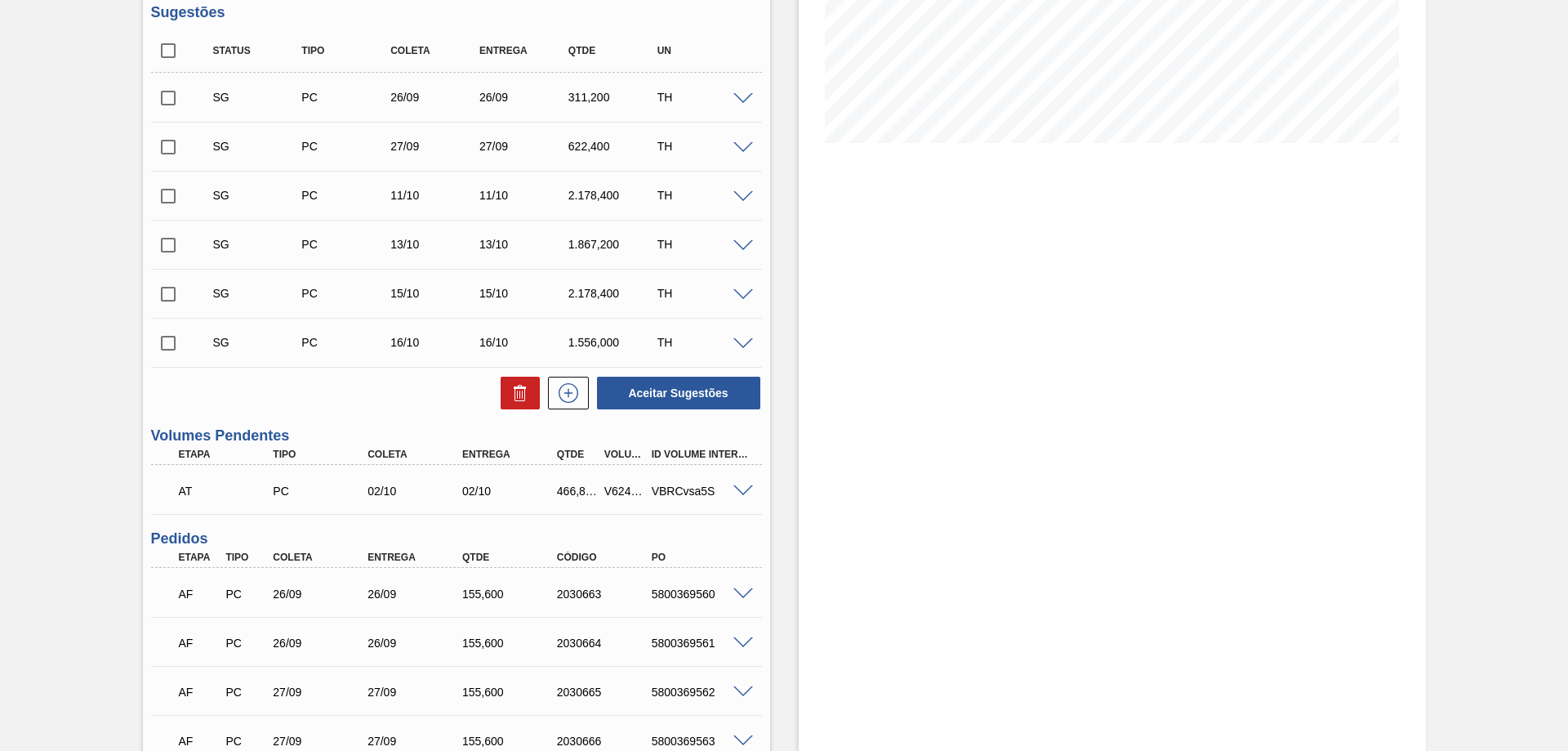
scroll to position [499, 0]
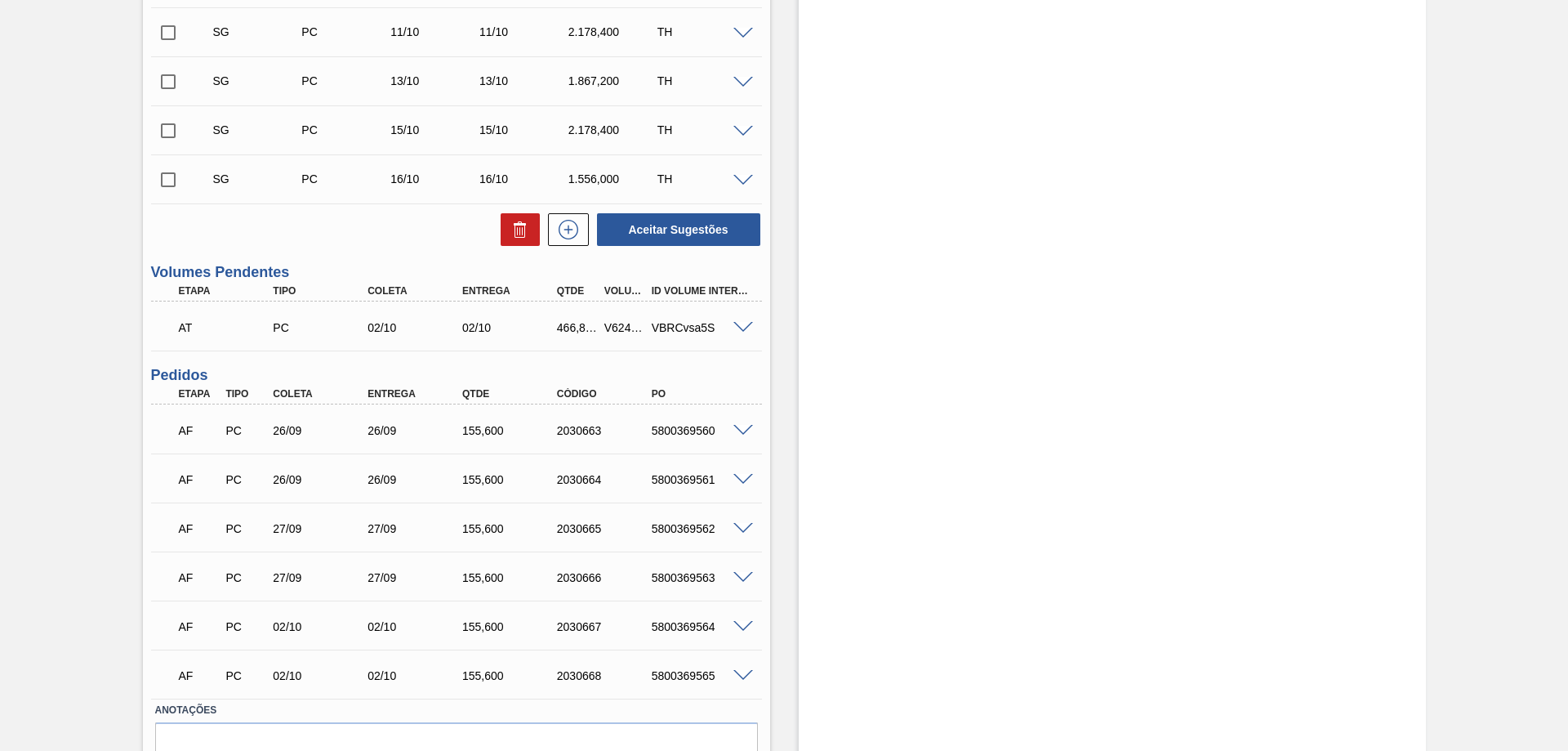
click at [742, 331] on span at bounding box center [742, 328] width 19 height 12
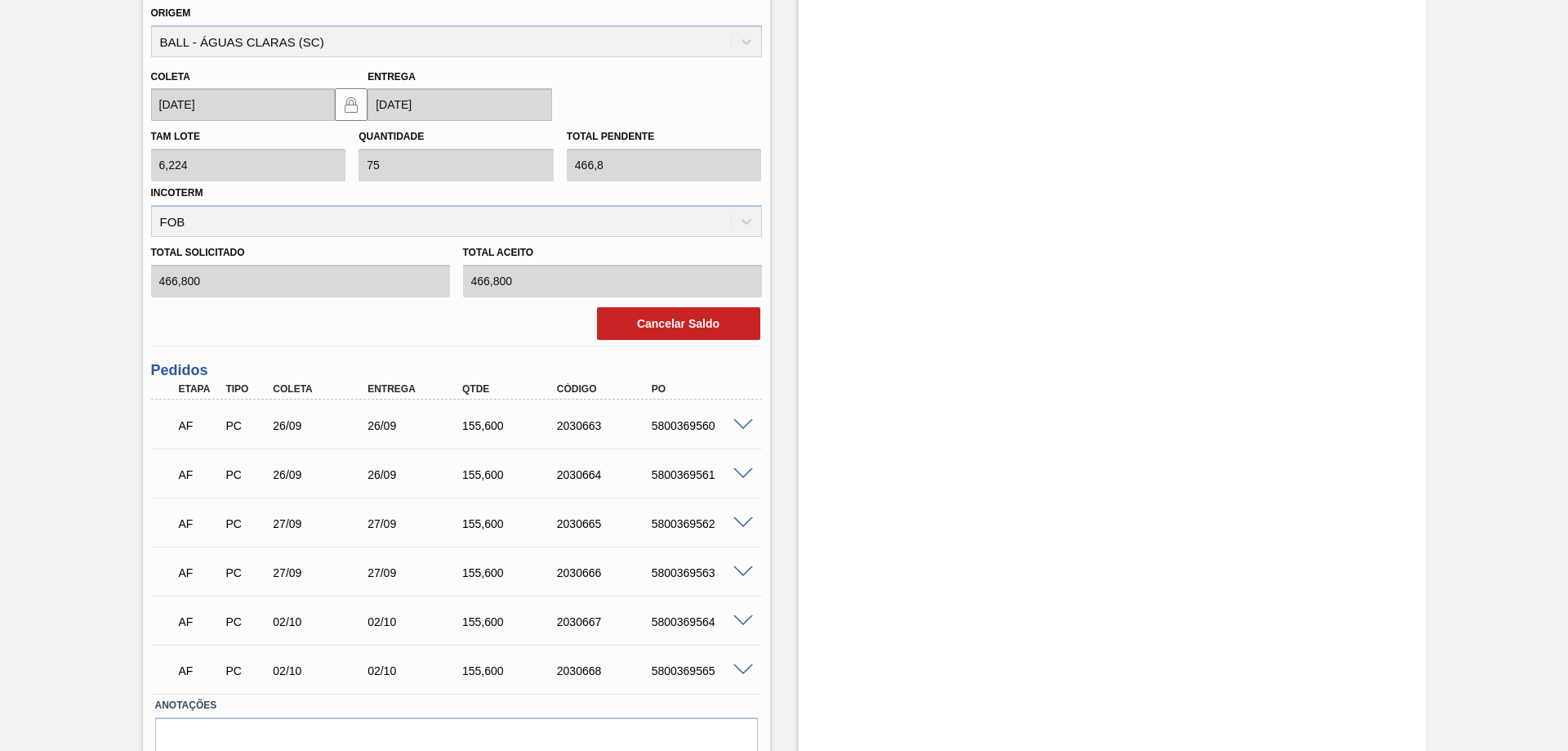
scroll to position [580, 0]
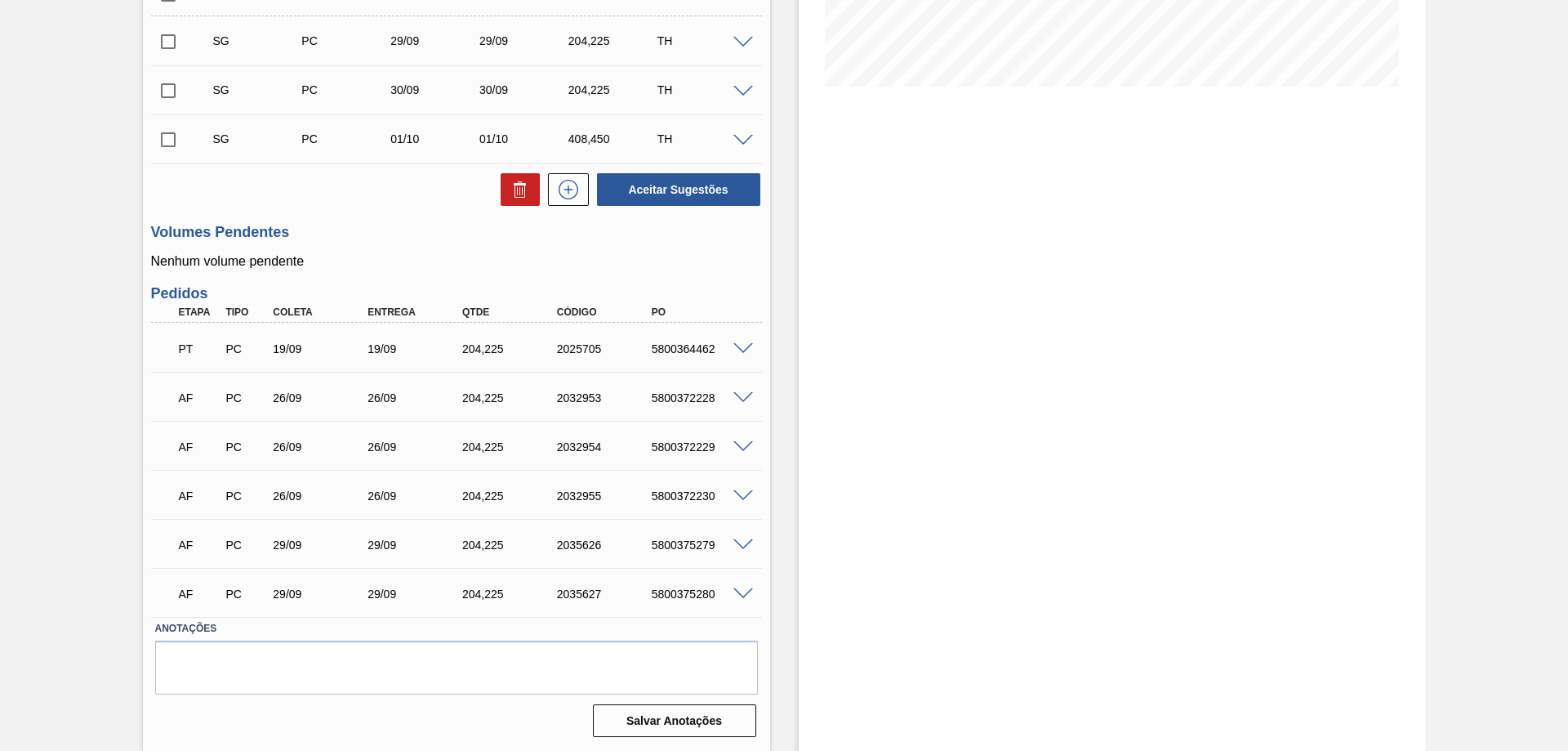
scroll to position [146, 0]
